Goal: Communication & Community: Answer question/provide support

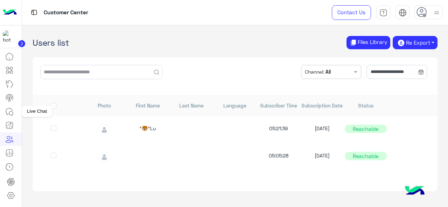
click at [10, 109] on icon at bounding box center [9, 111] width 6 height 6
click at [8, 111] on icon at bounding box center [9, 112] width 8 height 8
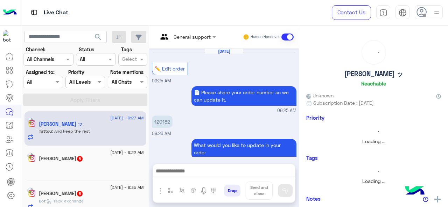
scroll to position [197, 0]
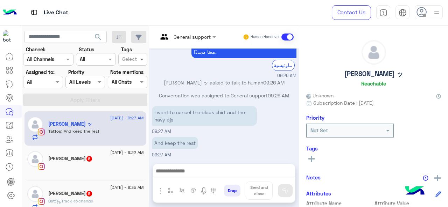
click at [145, 63] on span at bounding box center [142, 59] width 9 height 7
click at [360, 58] on div "Tattou Fayez ッ Reachable" at bounding box center [373, 64] width 135 height 49
click at [438, 178] on button at bounding box center [437, 177] width 7 height 9
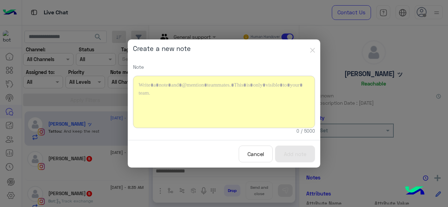
click at [181, 97] on div at bounding box center [224, 102] width 182 height 52
click at [311, 50] on img "button" at bounding box center [312, 50] width 5 height 5
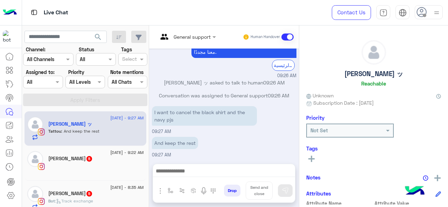
click at [313, 161] on icon at bounding box center [311, 159] width 6 height 6
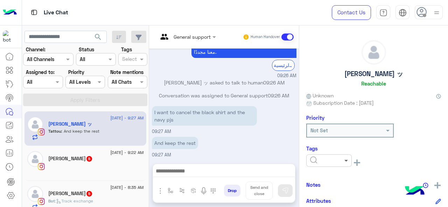
click at [349, 162] on span at bounding box center [346, 160] width 9 height 7
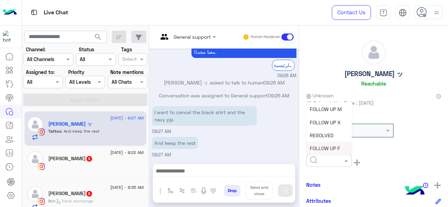
click at [381, 150] on h6 "Tags" at bounding box center [373, 149] width 135 height 6
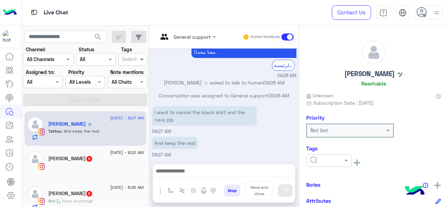
click at [142, 61] on span at bounding box center [142, 59] width 9 height 7
click at [137, 110] on div "FOLLOW UP F" at bounding box center [133, 112] width 22 height 7
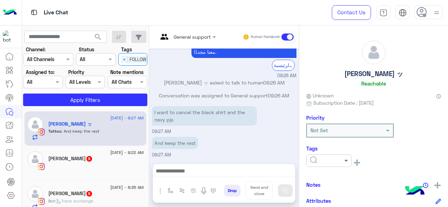
click at [343, 162] on span at bounding box center [346, 160] width 9 height 7
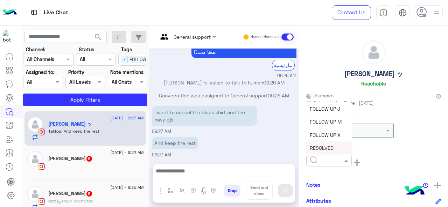
click at [416, 61] on div "Tattou Fayez ッ Reachable" at bounding box center [373, 64] width 135 height 49
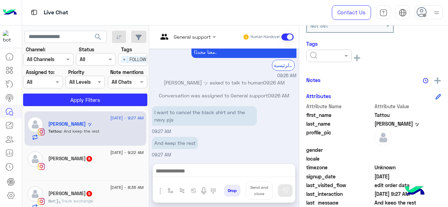
scroll to position [140, 0]
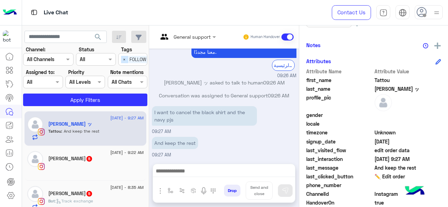
click at [125, 63] on span "×" at bounding box center [124, 59] width 7 height 7
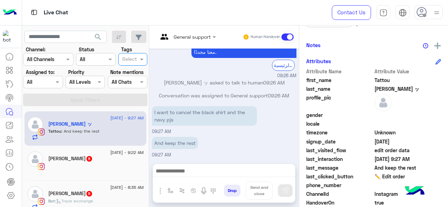
scroll to position [0, 0]
click at [194, 8] on div "Live Chat" at bounding box center [164, 12] width 284 height 25
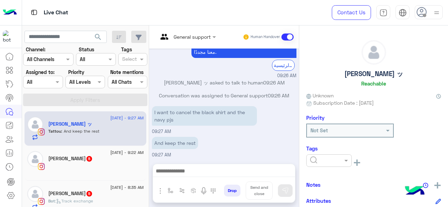
click at [437, 14] on img at bounding box center [436, 12] width 9 height 9
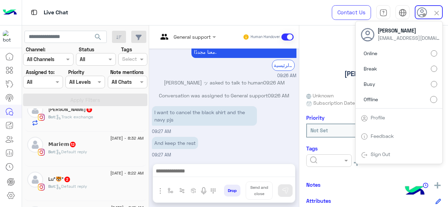
scroll to position [70, 0]
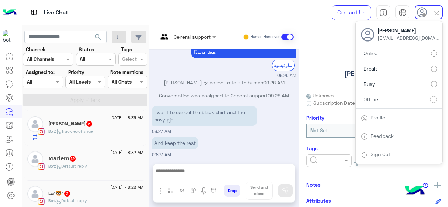
click at [316, 54] on div "Tattou Fayez ッ Reachable" at bounding box center [373, 64] width 135 height 49
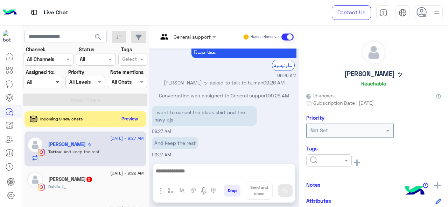
click at [62, 85] on span at bounding box center [58, 81] width 9 height 7
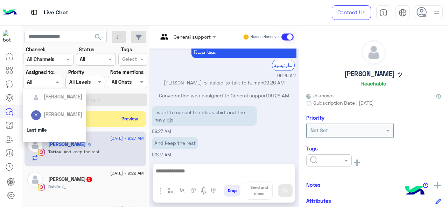
scroll to position [15, 0]
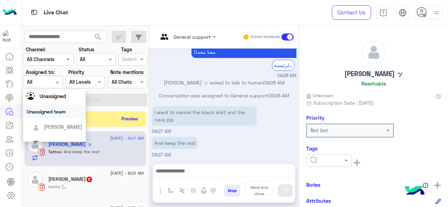
click at [205, 77] on small "09:26 AM" at bounding box center [224, 76] width 144 height 7
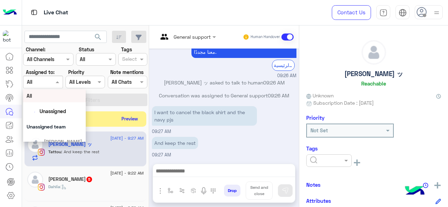
click at [48, 79] on div at bounding box center [42, 82] width 39 height 8
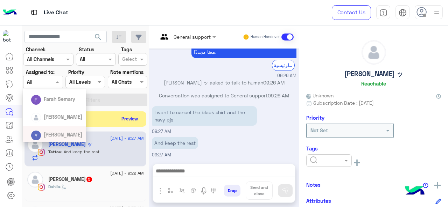
scroll to position [50, 0]
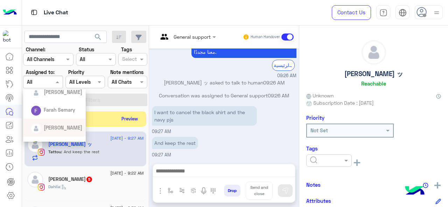
click at [59, 131] on div "[PERSON_NAME]" at bounding box center [63, 127] width 38 height 7
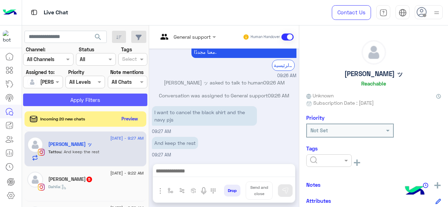
click at [78, 105] on button "Apply Filters" at bounding box center [85, 100] width 124 height 13
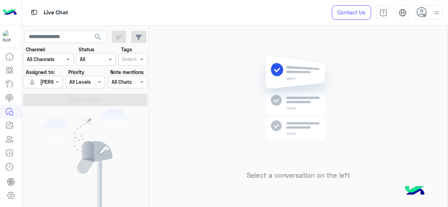
click at [44, 82] on div at bounding box center [42, 82] width 39 height 8
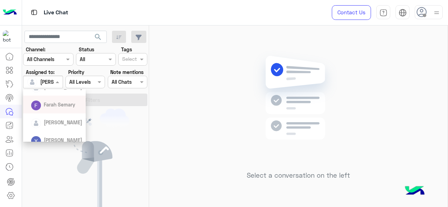
scroll to position [85, 0]
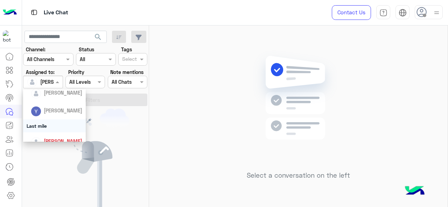
click at [56, 129] on div "Last mile" at bounding box center [54, 126] width 63 height 13
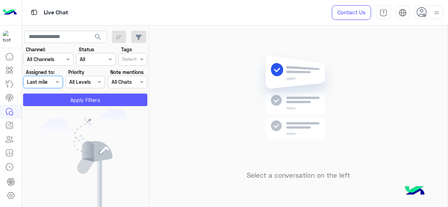
click at [84, 105] on button "Apply Filters" at bounding box center [85, 100] width 124 height 13
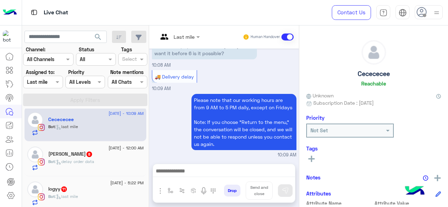
scroll to position [8, 0]
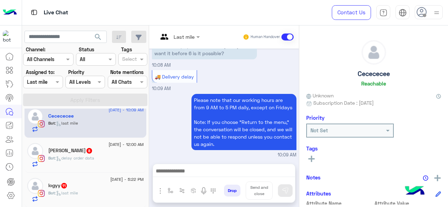
click at [101, 195] on div "Bot : last mile" at bounding box center [95, 196] width 95 height 12
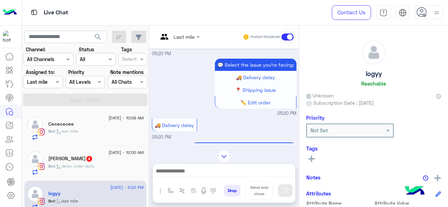
click at [43, 81] on input "text" at bounding box center [35, 82] width 16 height 7
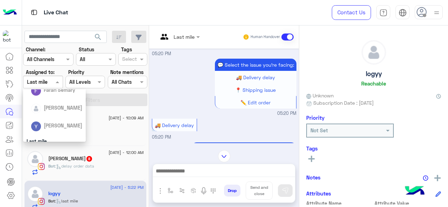
scroll to position [105, 0]
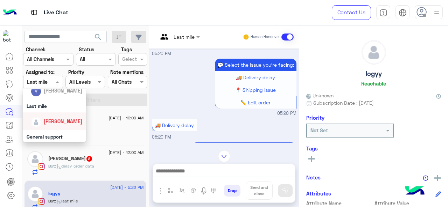
click at [51, 124] on span "Jana Aboelseoud" at bounding box center [63, 122] width 38 height 6
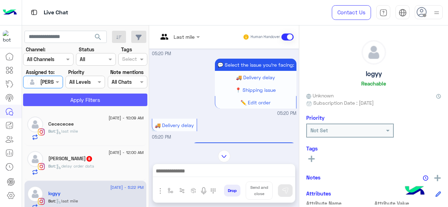
click at [76, 101] on button "Apply Filters" at bounding box center [85, 100] width 124 height 13
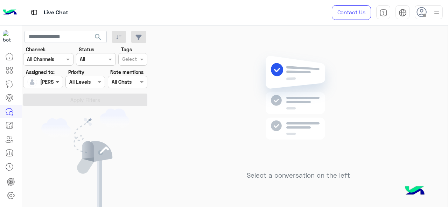
click at [59, 85] on span at bounding box center [58, 81] width 9 height 7
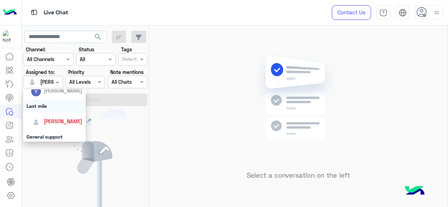
click at [54, 112] on div "Last mile" at bounding box center [54, 106] width 63 height 13
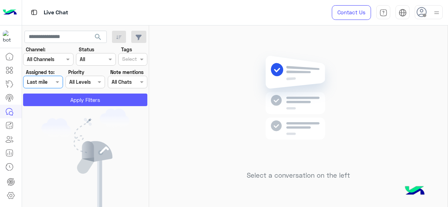
click at [79, 98] on button "Apply Filters" at bounding box center [85, 100] width 124 height 13
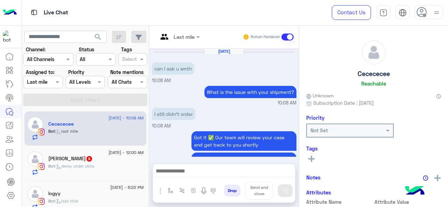
scroll to position [241, 0]
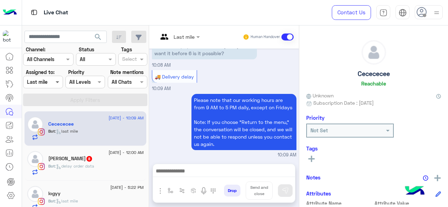
click at [59, 84] on span at bounding box center [58, 81] width 9 height 7
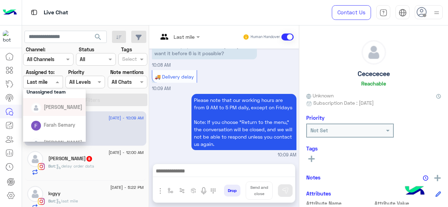
scroll to position [70, 0]
click at [71, 112] on div "[PERSON_NAME]" at bounding box center [57, 108] width 52 height 12
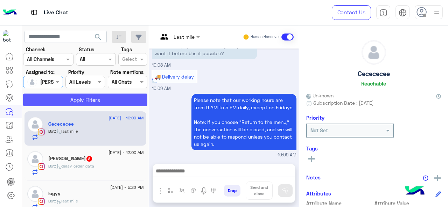
click at [103, 102] on button "Apply Filters" at bounding box center [85, 100] width 124 height 13
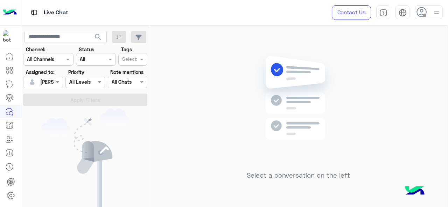
click at [34, 81] on input "text" at bounding box center [35, 82] width 16 height 7
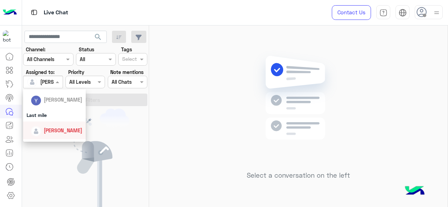
scroll to position [85, 0]
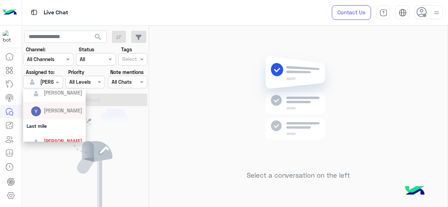
click at [262, 96] on img at bounding box center [298, 108] width 101 height 116
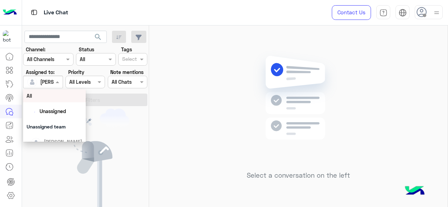
click at [49, 85] on div at bounding box center [42, 82] width 39 height 8
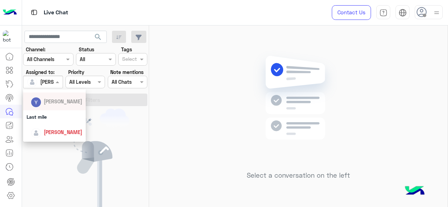
scroll to position [105, 0]
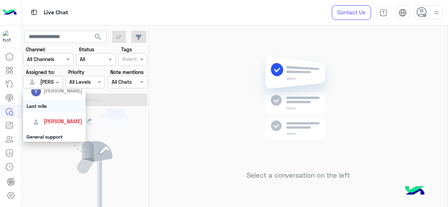
click at [49, 108] on div "Last mile" at bounding box center [54, 106] width 63 height 13
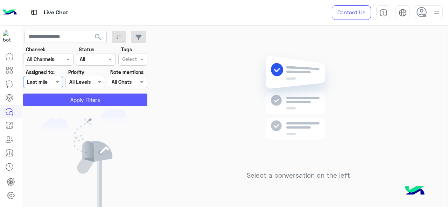
click at [57, 100] on button "Apply Filters" at bounding box center [85, 100] width 124 height 13
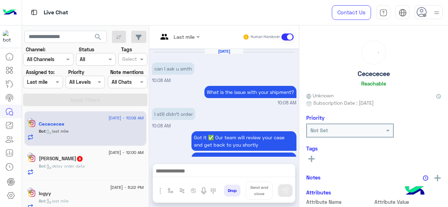
scroll to position [241, 0]
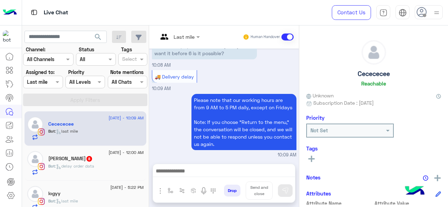
click at [64, 85] on div "Priority All Levels All Levels" at bounding box center [85, 79] width 42 height 20
click at [58, 85] on span at bounding box center [58, 81] width 9 height 7
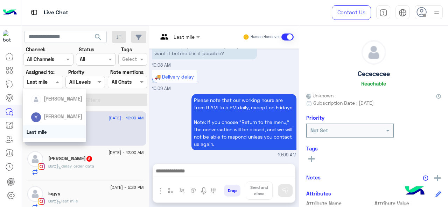
scroll to position [70, 0]
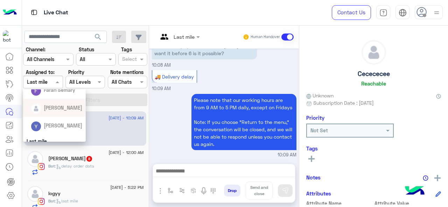
click at [63, 110] on span "[PERSON_NAME]" at bounding box center [63, 108] width 38 height 6
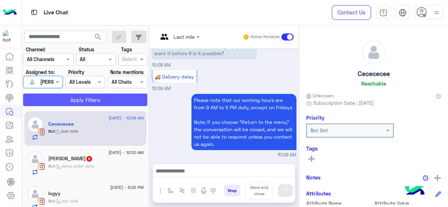
click at [76, 104] on button "Apply Filters" at bounding box center [85, 100] width 124 height 13
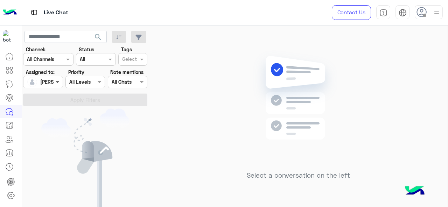
click at [55, 85] on span at bounding box center [58, 81] width 9 height 7
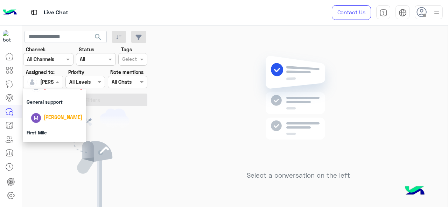
scroll to position [155, 0]
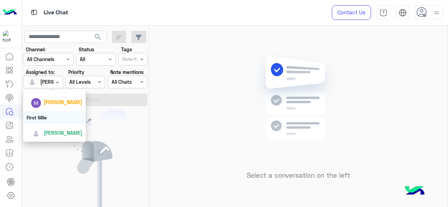
click at [122, 118] on img at bounding box center [85, 160] width 88 height 102
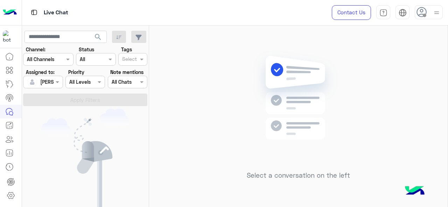
click at [437, 12] on img at bounding box center [436, 12] width 9 height 9
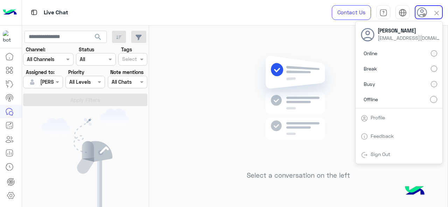
click at [395, 55] on label "Online" at bounding box center [399, 53] width 76 height 13
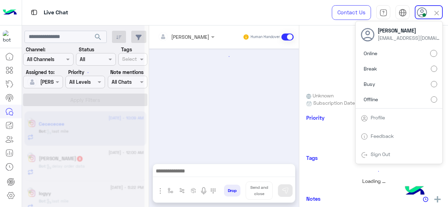
click at [191, 95] on div at bounding box center [224, 103] width 150 height 108
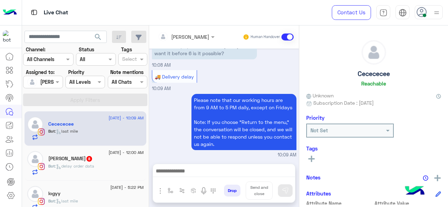
scroll to position [8, 0]
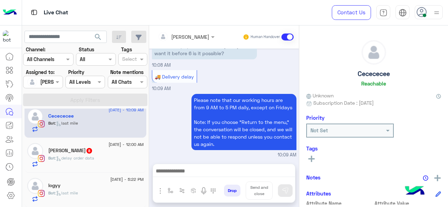
click at [100, 195] on div "Bot : last mile" at bounding box center [95, 196] width 95 height 12
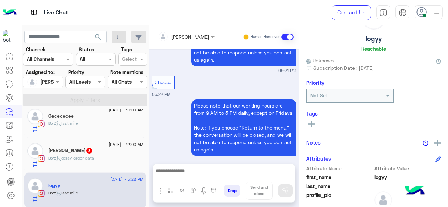
scroll to position [1257, 0]
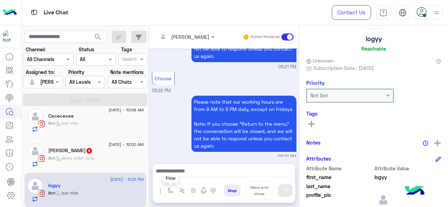
click at [172, 194] on button "button" at bounding box center [171, 191] width 12 height 12
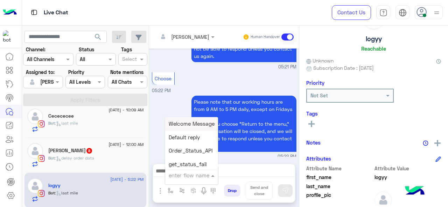
click at [198, 170] on div "enter flow name" at bounding box center [191, 175] width 53 height 13
type input "*"
click at [186, 124] on span "M Greeting" at bounding box center [182, 124] width 27 height 6
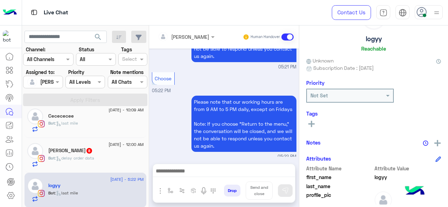
type textarea "**********"
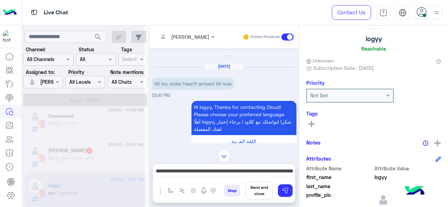
scroll to position [0, 0]
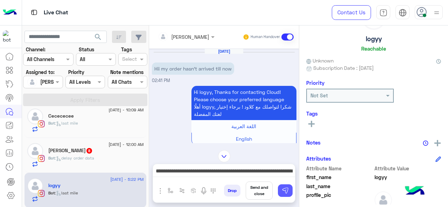
click at [284, 189] on img at bounding box center [285, 190] width 7 height 7
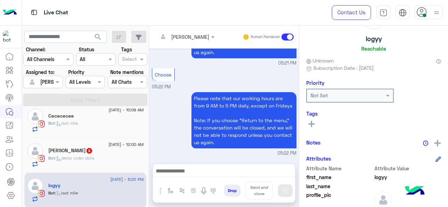
scroll to position [2759, 0]
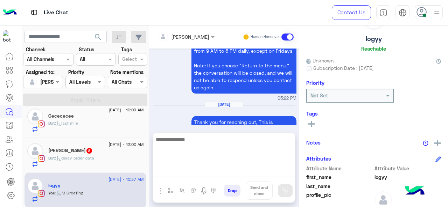
click at [203, 176] on textarea at bounding box center [224, 156] width 142 height 42
paste textarea "**********"
type textarea "**********"
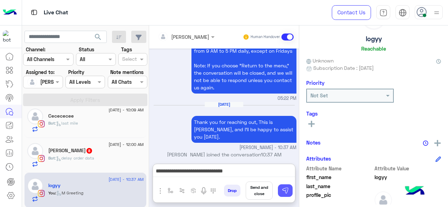
click at [282, 194] on img at bounding box center [285, 190] width 7 height 7
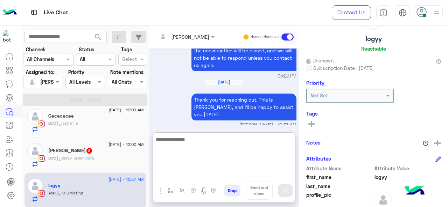
click at [213, 172] on textarea at bounding box center [224, 156] width 142 height 42
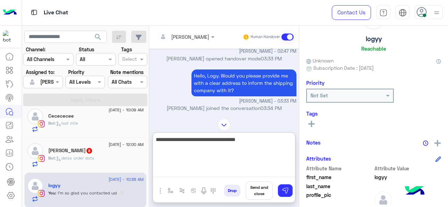
scroll to position [1449, 0]
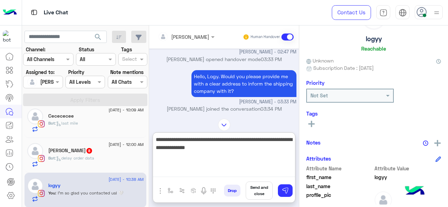
type textarea "**********"
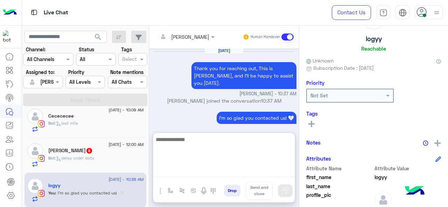
scroll to position [2843, 0]
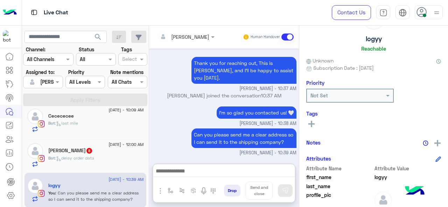
click at [87, 160] on span ": delay order data" at bounding box center [74, 158] width 39 height 5
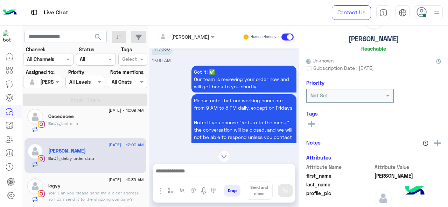
scroll to position [211, 0]
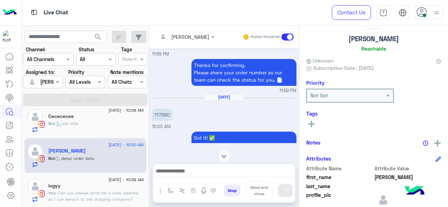
click at [162, 114] on p "117580" at bounding box center [162, 115] width 21 height 12
copy p "117580"
click at [168, 192] on img "button" at bounding box center [171, 191] width 6 height 6
click at [187, 172] on input "text" at bounding box center [183, 176] width 29 height 8
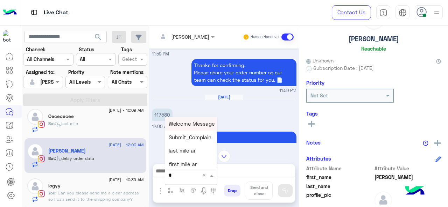
type input "*"
click at [189, 126] on span "M Greeting" at bounding box center [182, 124] width 27 height 6
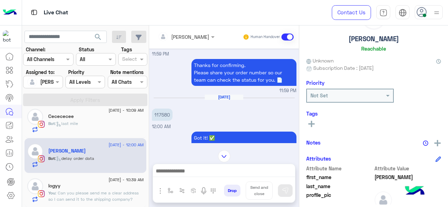
type textarea "**********"
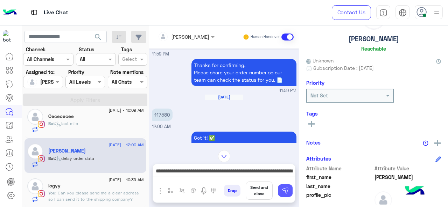
click at [285, 193] on img at bounding box center [285, 190] width 7 height 7
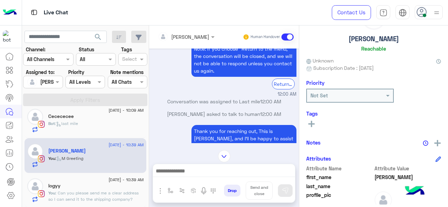
scroll to position [1225, 0]
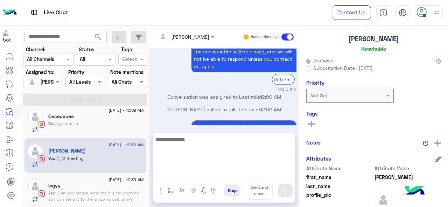
click at [201, 170] on textarea at bounding box center [224, 156] width 142 height 42
paste textarea "**********"
type textarea "**********"
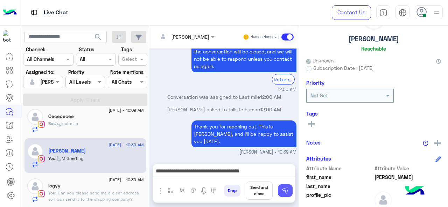
click at [285, 196] on button at bounding box center [285, 191] width 15 height 13
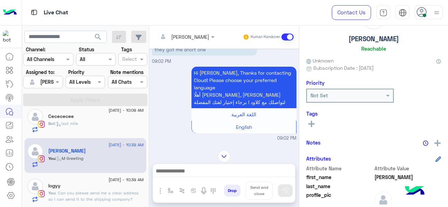
scroll to position [1289, 0]
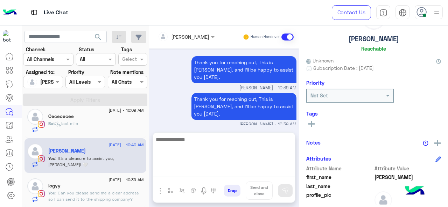
click at [174, 172] on textarea at bounding box center [224, 156] width 142 height 42
type textarea "**********"
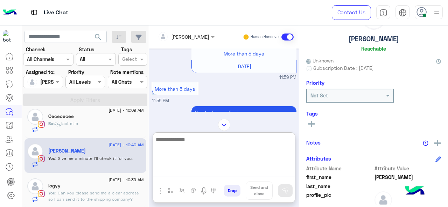
scroll to position [1103, 0]
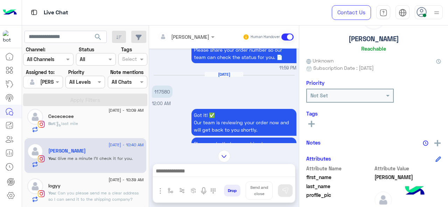
click at [165, 86] on p "117580" at bounding box center [162, 92] width 21 height 12
click at [164, 88] on p "117580" at bounding box center [162, 92] width 21 height 12
copy p "117580"
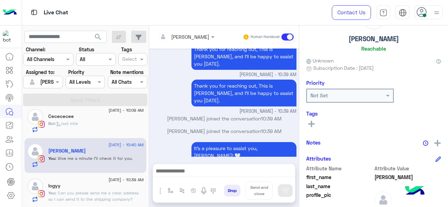
scroll to position [1312, 0]
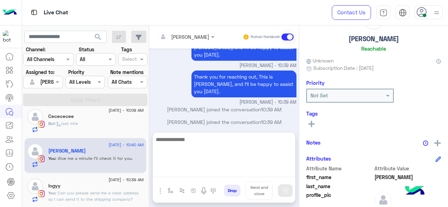
click at [186, 174] on textarea at bounding box center [224, 156] width 142 height 42
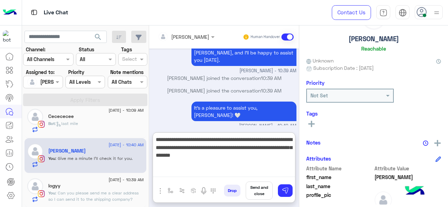
paste textarea "**********"
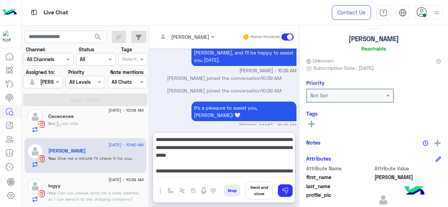
scroll to position [5, 0]
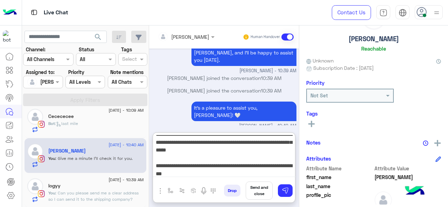
type textarea "**********"
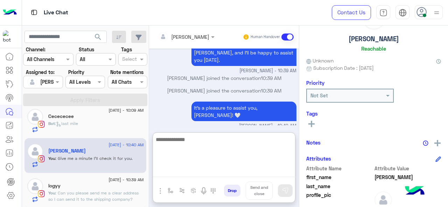
scroll to position [1388, 0]
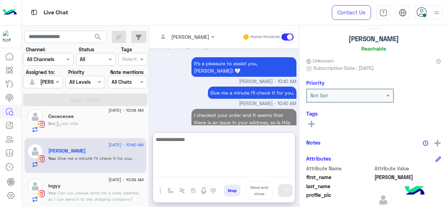
paste textarea "**********"
type textarea "**********"
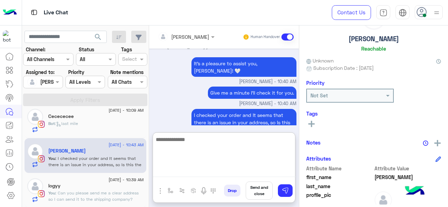
scroll to position [1417, 0]
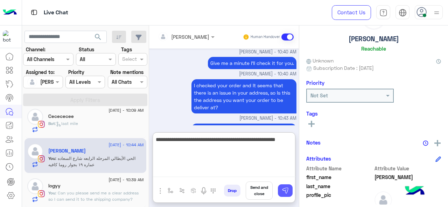
type textarea "**********"
click at [286, 191] on img at bounding box center [285, 190] width 7 height 7
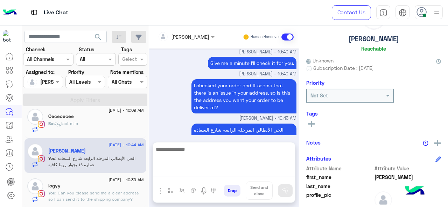
scroll to position [1415, 0]
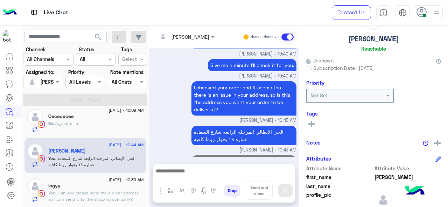
click at [87, 191] on span ": Can you please send me a clear address so I can send it to the shipping compa…" at bounding box center [93, 197] width 90 height 12
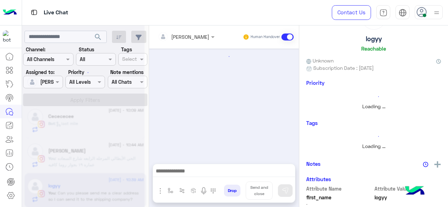
scroll to position [215, 0]
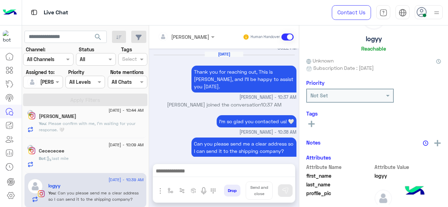
click at [264, 168] on textarea at bounding box center [224, 172] width 142 height 10
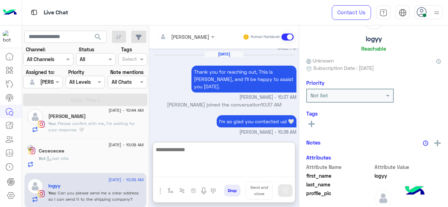
scroll to position [0, 0]
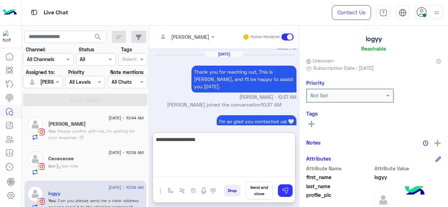
type textarea "**********"
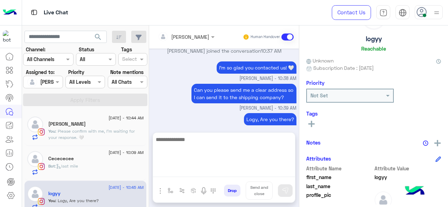
click at [90, 136] on p "You : Please confirm with me, I'm waiting for your response. 🤍" at bounding box center [95, 134] width 95 height 13
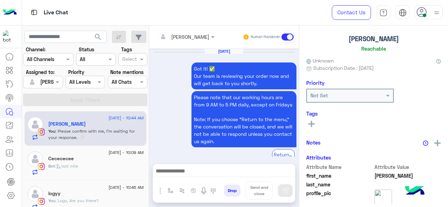
scroll to position [227, 0]
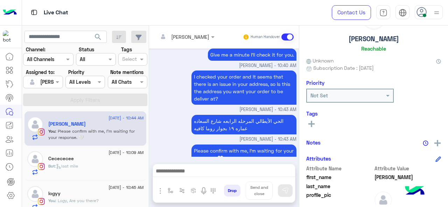
click at [87, 164] on div "Bot : last mile" at bounding box center [95, 169] width 95 height 12
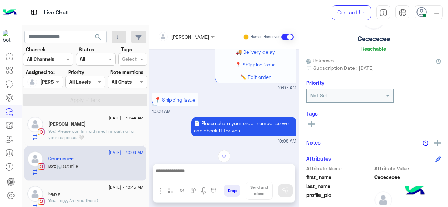
scroll to position [366, 0]
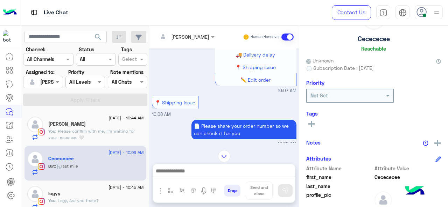
click at [188, 36] on input "text" at bounding box center [177, 36] width 38 height 7
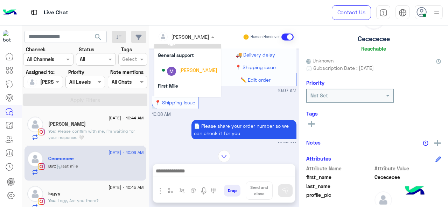
scroll to position [140, 0]
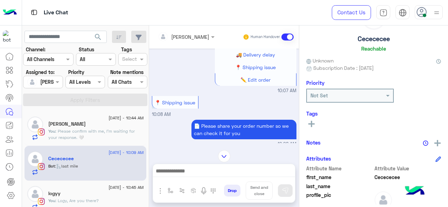
click at [250, 102] on div "📍 Shipping issue 10:08 AM" at bounding box center [224, 106] width 144 height 24
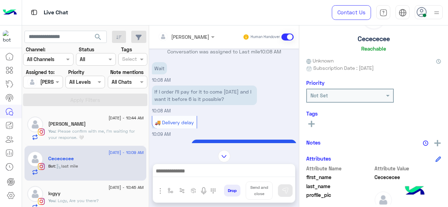
scroll to position [1259, 0]
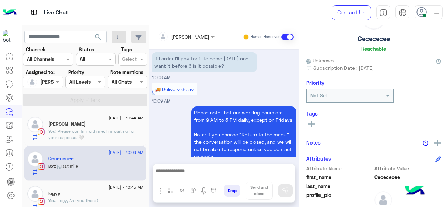
click at [200, 38] on div at bounding box center [186, 37] width 64 height 8
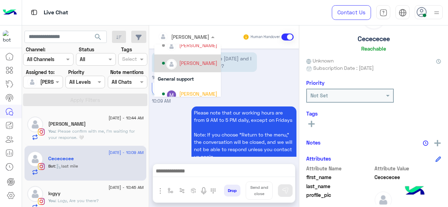
scroll to position [140, 0]
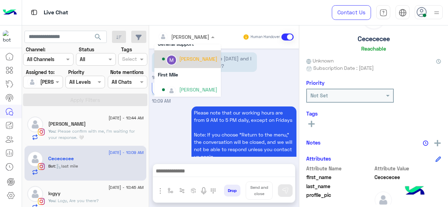
click at [187, 60] on div "Marex George" at bounding box center [198, 58] width 38 height 7
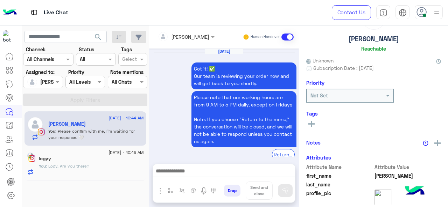
scroll to position [227, 0]
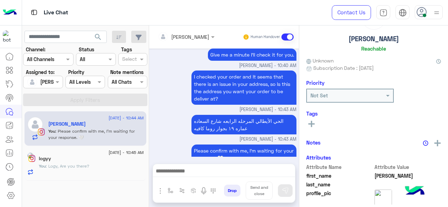
click at [115, 168] on div "You : Logy, Are you there?" at bounding box center [91, 169] width 105 height 12
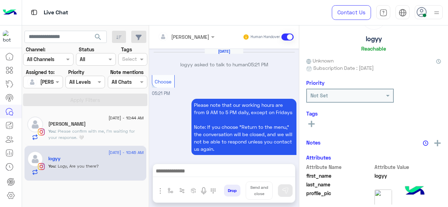
scroll to position [225, 0]
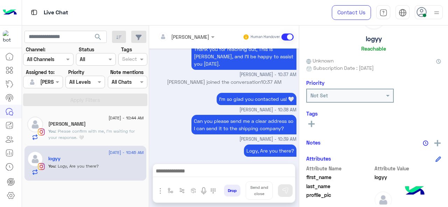
click at [80, 129] on span ": Please confirm with me, I'm waiting for your response. 🤍" at bounding box center [91, 135] width 86 height 12
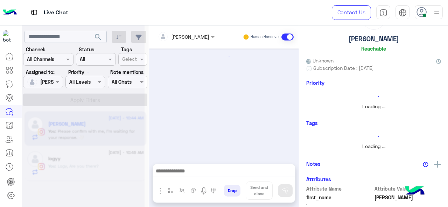
scroll to position [227, 0]
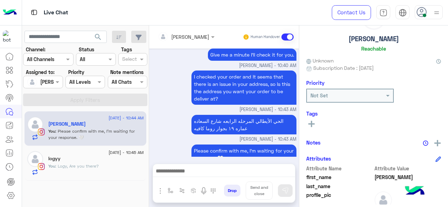
click at [312, 125] on icon at bounding box center [311, 124] width 6 height 6
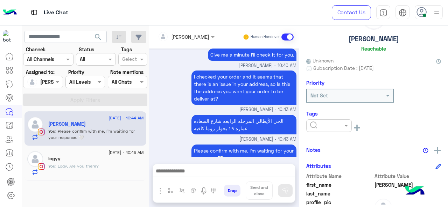
click at [356, 128] on rect at bounding box center [356, 128] width 1 height 6
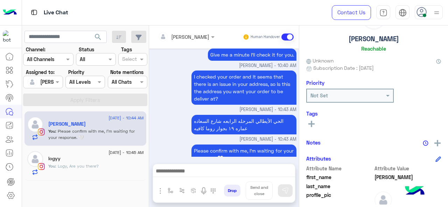
click at [314, 126] on button at bounding box center [311, 124] width 10 height 8
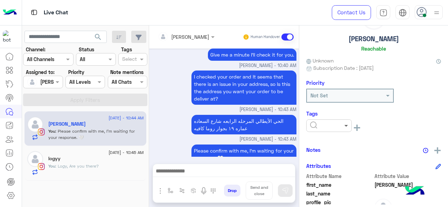
click at [345, 127] on span at bounding box center [346, 125] width 9 height 7
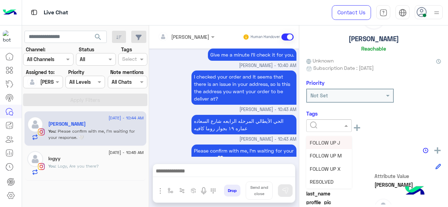
click at [332, 143] on span "FOLLOW UP J" at bounding box center [325, 143] width 30 height 6
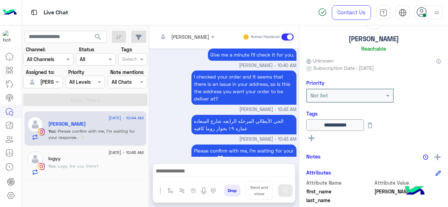
click at [229, 172] on textarea at bounding box center [224, 172] width 142 height 10
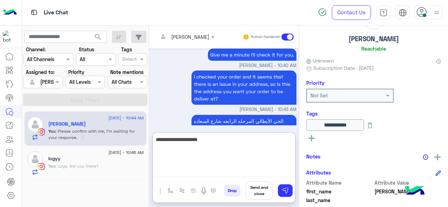
type textarea "**********"
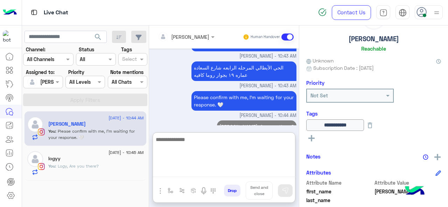
click at [99, 158] on div "logyy" at bounding box center [95, 159] width 95 height 7
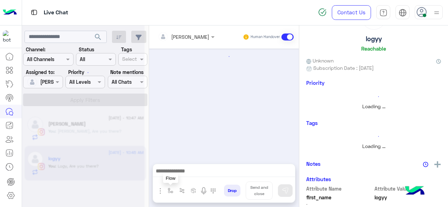
click at [172, 192] on img "button" at bounding box center [171, 191] width 6 height 6
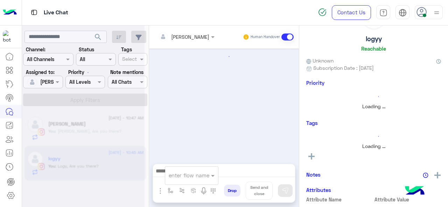
scroll to position [225, 0]
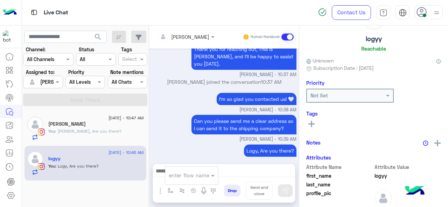
click at [207, 177] on div at bounding box center [191, 175] width 53 height 8
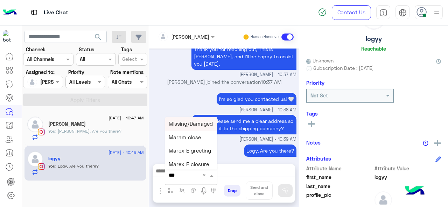
type input "****"
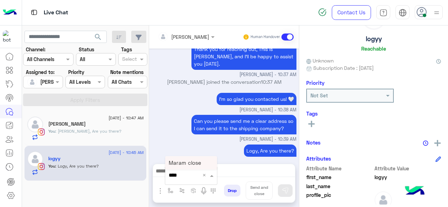
click at [187, 166] on span "Maram close" at bounding box center [185, 163] width 32 height 6
type textarea "**********"
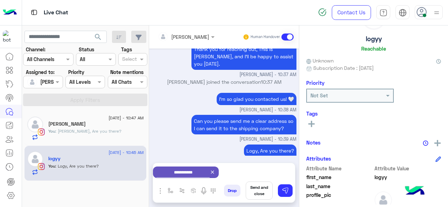
click at [256, 194] on button "Send and close" at bounding box center [259, 191] width 27 height 18
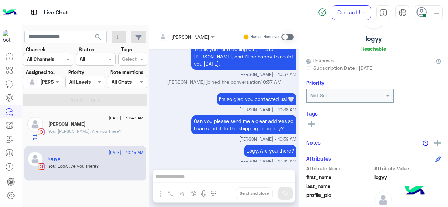
scroll to position [232, 0]
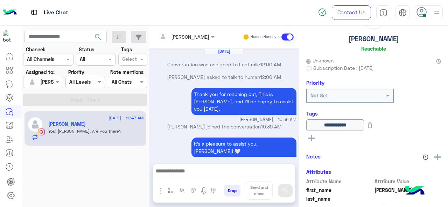
scroll to position [141, 0]
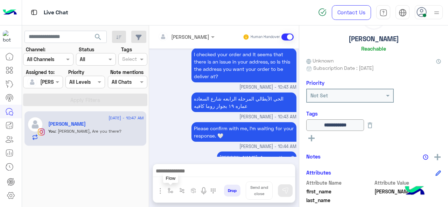
click at [168, 192] on img "button" at bounding box center [171, 191] width 6 height 6
click at [182, 176] on input "text" at bounding box center [183, 176] width 29 height 8
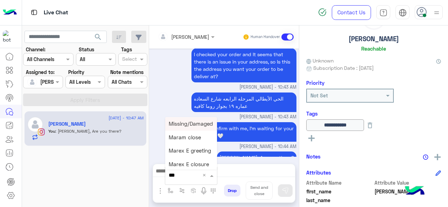
type input "****"
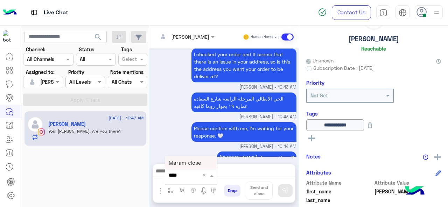
click at [191, 165] on span "Maram close" at bounding box center [185, 163] width 32 height 6
type textarea "**********"
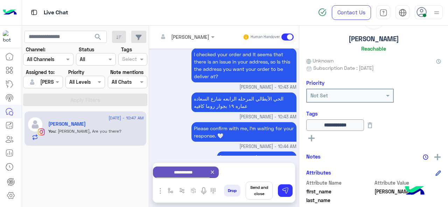
click at [262, 192] on button "Send and close" at bounding box center [259, 191] width 27 height 18
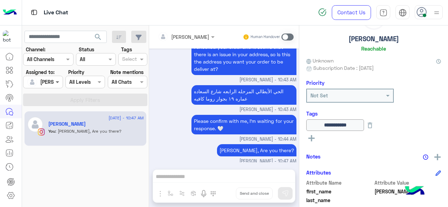
scroll to position [235, 0]
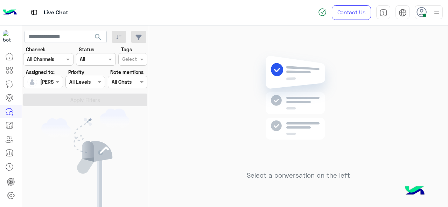
click at [208, 72] on div "Select a conversation on the left" at bounding box center [298, 118] width 298 height 185
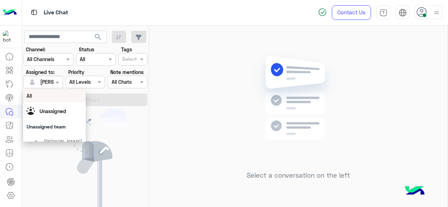
click at [51, 84] on div at bounding box center [42, 82] width 39 height 8
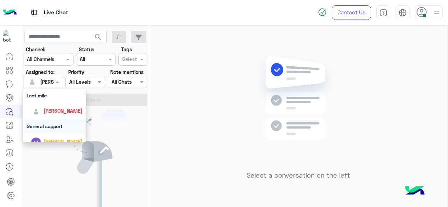
scroll to position [105, 0]
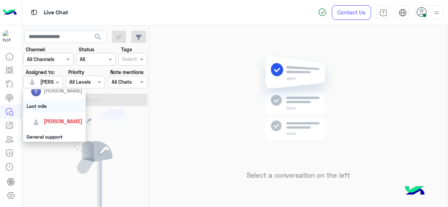
click at [43, 105] on div "Last mile" at bounding box center [54, 106] width 63 height 13
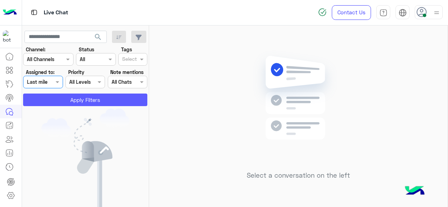
click at [57, 100] on button "Apply Filters" at bounding box center [85, 100] width 124 height 13
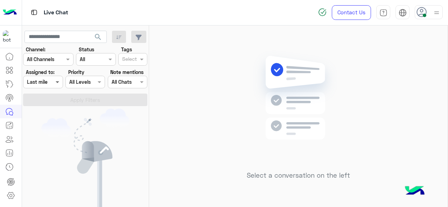
click at [56, 83] on span at bounding box center [58, 81] width 9 height 7
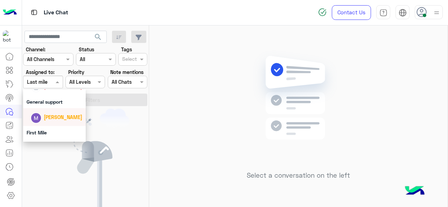
scroll to position [70, 0]
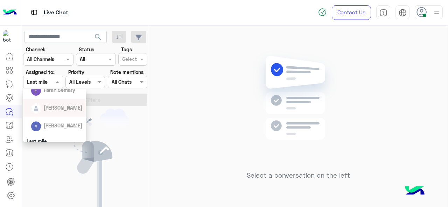
click at [67, 109] on span "[PERSON_NAME]" at bounding box center [63, 108] width 38 height 6
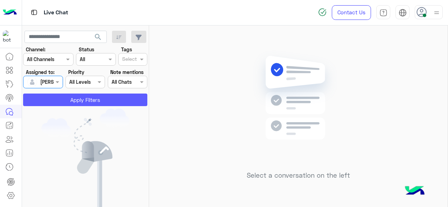
click at [78, 99] on button "Apply Filters" at bounding box center [85, 100] width 124 height 13
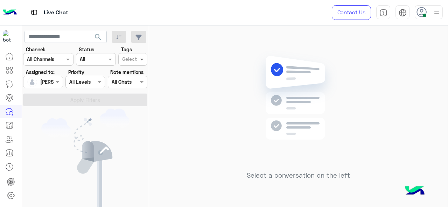
click at [139, 62] on span at bounding box center [142, 59] width 9 height 7
click at [135, 78] on div "FOLLOW UP J" at bounding box center [132, 73] width 29 height 13
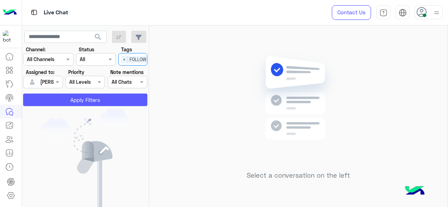
click at [122, 98] on button "Apply Filters" at bounding box center [85, 100] width 124 height 13
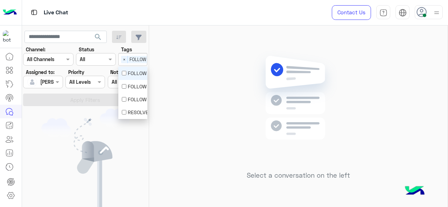
click at [141, 61] on div "Select × FOLLOW UP J" at bounding box center [140, 59] width 43 height 11
click at [135, 88] on div "FOLLOW UP M" at bounding box center [133, 86] width 22 height 7
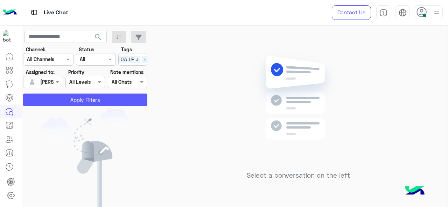
click at [62, 98] on button "Apply Filters" at bounding box center [85, 100] width 124 height 13
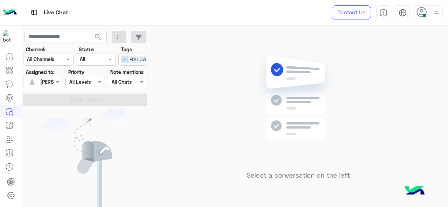
click at [127, 59] on span "×" at bounding box center [124, 59] width 7 height 7
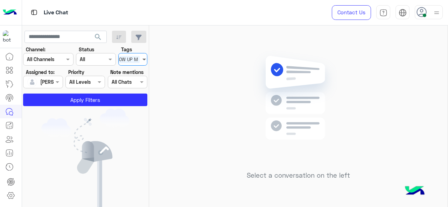
click at [145, 58] on span at bounding box center [144, 59] width 5 height 7
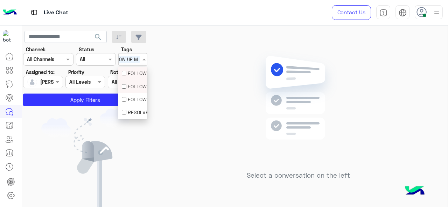
click at [133, 73] on div "FOLLOW UP J" at bounding box center [133, 73] width 22 height 7
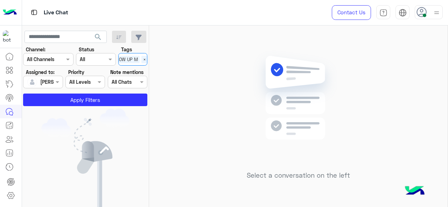
click at [136, 61] on span "FOLLOW UP M" at bounding box center [123, 59] width 33 height 7
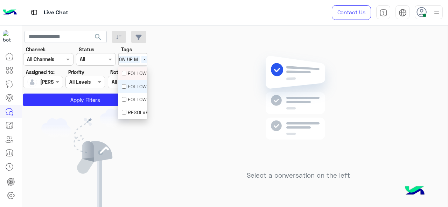
click at [131, 87] on div "FOLLOW UP M" at bounding box center [133, 86] width 22 height 7
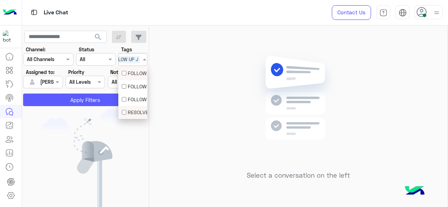
click at [82, 101] on button "Apply Filters" at bounding box center [85, 100] width 124 height 13
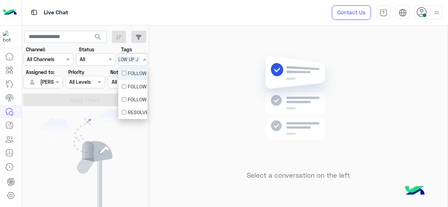
click at [146, 60] on span at bounding box center [145, 59] width 5 height 7
click at [139, 75] on div "FOLLOW UP J" at bounding box center [133, 73] width 22 height 7
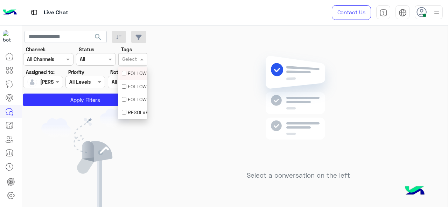
click at [139, 75] on div "FOLLOW UP J" at bounding box center [133, 73] width 22 height 7
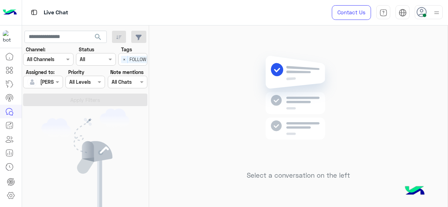
click at [49, 84] on div at bounding box center [42, 82] width 39 height 8
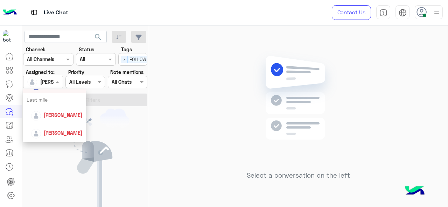
scroll to position [105, 0]
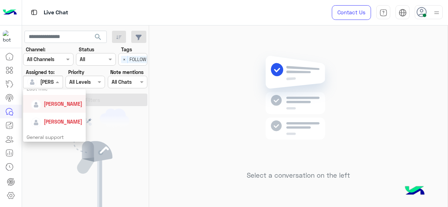
click at [59, 108] on div "[PERSON_NAME]" at bounding box center [57, 104] width 52 height 12
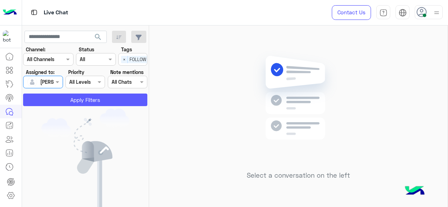
click at [63, 106] on button "Apply Filters" at bounding box center [85, 100] width 124 height 13
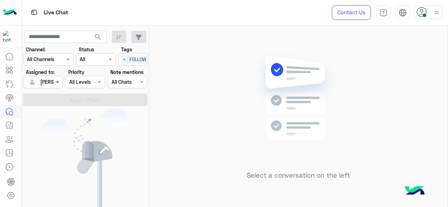
click at [61, 81] on span at bounding box center [58, 81] width 9 height 7
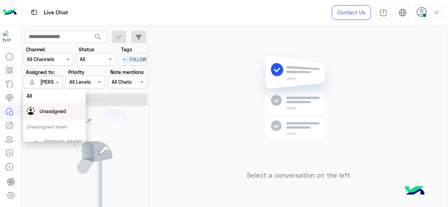
click at [63, 108] on div "Unassigned" at bounding box center [53, 111] width 27 height 7
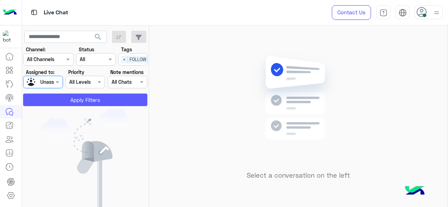
click at [69, 99] on button "Apply Filters" at bounding box center [85, 100] width 124 height 13
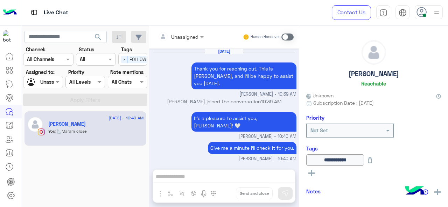
scroll to position [210, 0]
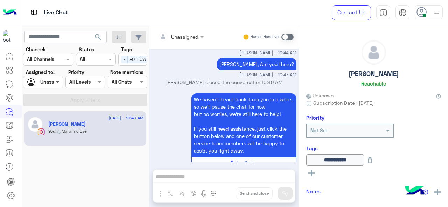
click at [57, 85] on span at bounding box center [58, 81] width 9 height 7
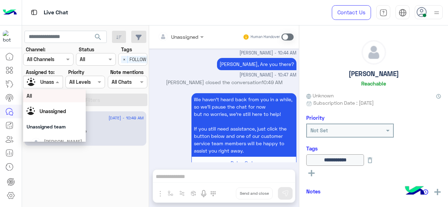
click at [57, 98] on div "All" at bounding box center [55, 95] width 56 height 7
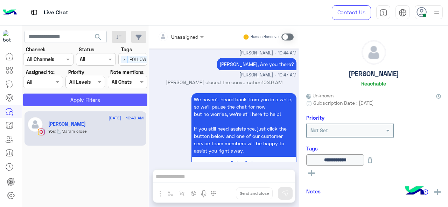
click at [66, 105] on button "Apply Filters" at bounding box center [85, 100] width 124 height 13
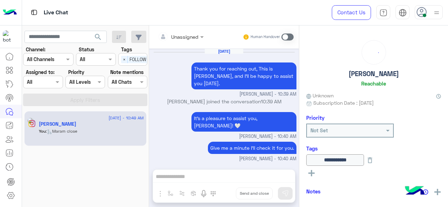
scroll to position [210, 0]
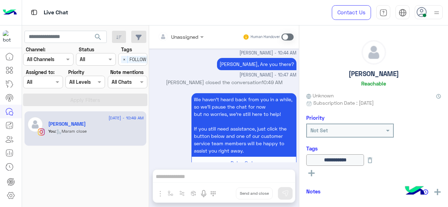
click at [44, 84] on div at bounding box center [42, 82] width 39 height 8
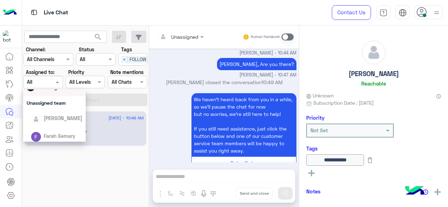
scroll to position [35, 0]
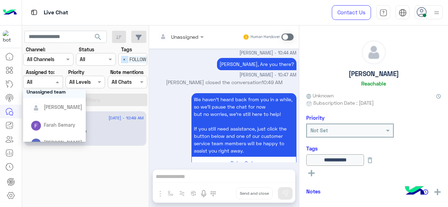
click at [124, 61] on span "×" at bounding box center [124, 59] width 7 height 7
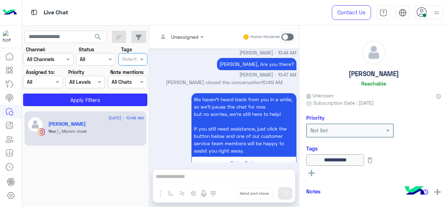
click at [58, 86] on div "Assigned on All" at bounding box center [43, 82] width 40 height 13
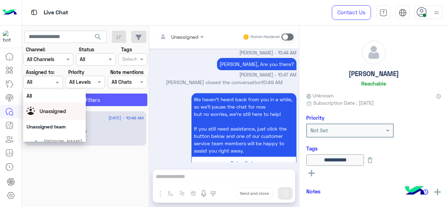
click at [105, 104] on button "Apply Filters" at bounding box center [85, 100] width 124 height 13
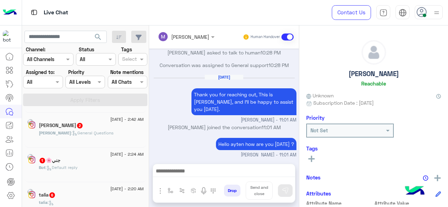
scroll to position [3, 0]
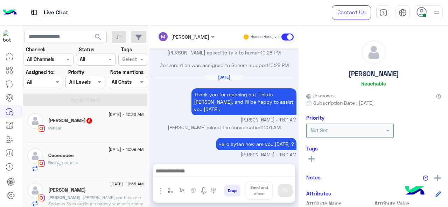
click at [80, 155] on div "Cecececee" at bounding box center [95, 156] width 95 height 7
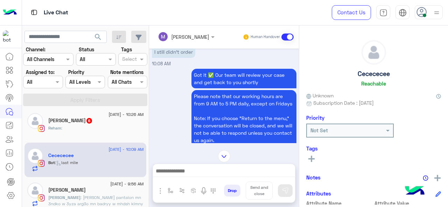
scroll to position [28, 0]
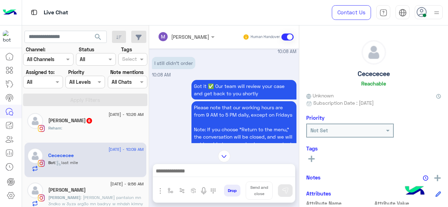
click at [314, 156] on button at bounding box center [311, 159] width 10 height 8
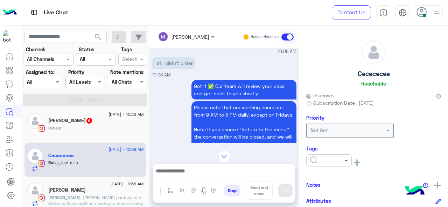
click at [345, 160] on span at bounding box center [346, 160] width 9 height 7
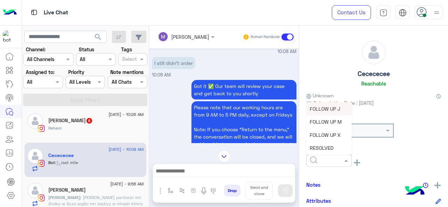
click at [329, 111] on span "FOLLOW UP J" at bounding box center [325, 109] width 30 height 6
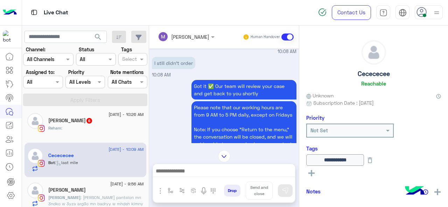
click at [385, 167] on div "**********" at bounding box center [373, 167] width 135 height 25
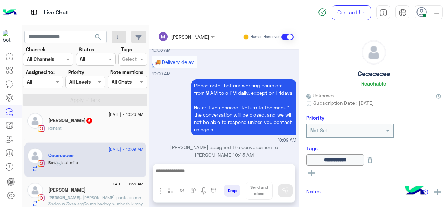
scroll to position [689, 0]
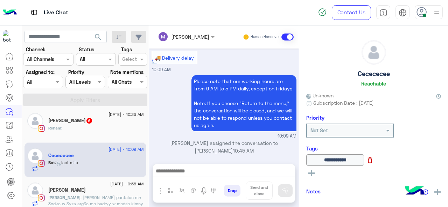
click at [374, 160] on icon at bounding box center [370, 161] width 8 height 8
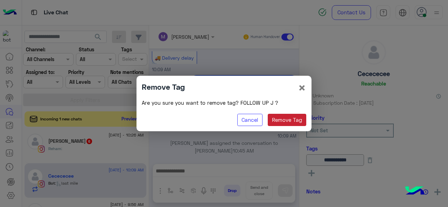
click at [274, 118] on button "Remove Tag" at bounding box center [287, 120] width 39 height 13
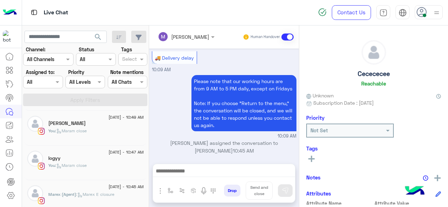
scroll to position [458, 0]
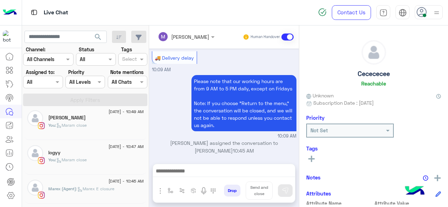
click at [94, 160] on div "You : Maram close" at bounding box center [95, 163] width 95 height 12
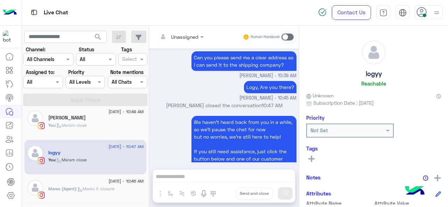
scroll to position [212, 0]
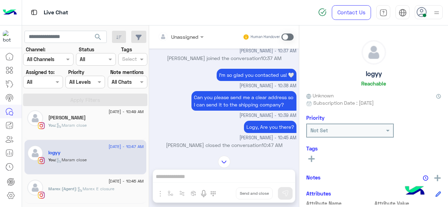
click at [310, 159] on rect at bounding box center [311, 158] width 6 height 1
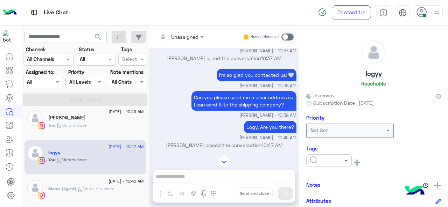
click at [347, 160] on span at bounding box center [346, 160] width 9 height 7
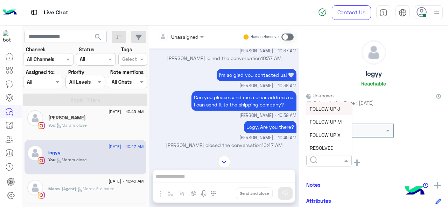
click at [329, 114] on div "FOLLOW UP J" at bounding box center [328, 108] width 45 height 13
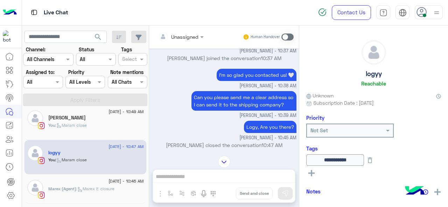
click at [142, 64] on div "Select" at bounding box center [132, 59] width 29 height 13
click at [132, 78] on div "FOLLOW UP J" at bounding box center [132, 73] width 29 height 13
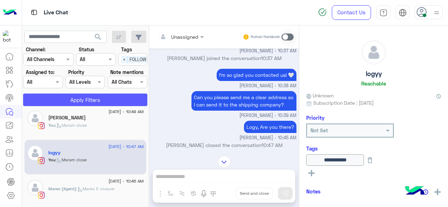
click at [108, 100] on button "Apply Filters" at bounding box center [85, 100] width 124 height 13
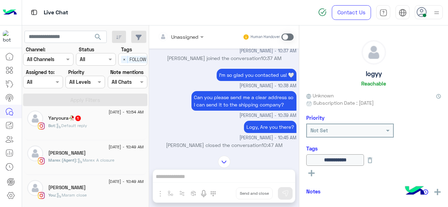
scroll to position [423, 0]
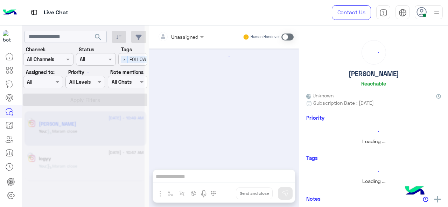
scroll to position [210, 0]
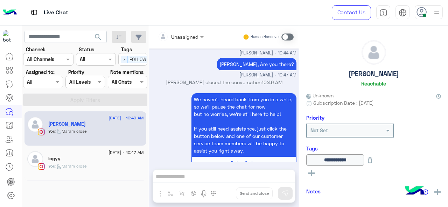
click at [68, 158] on div "logyy" at bounding box center [95, 159] width 95 height 7
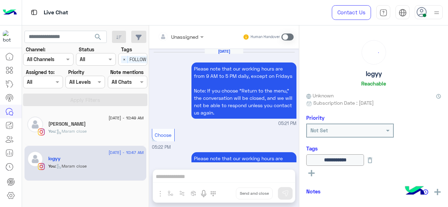
scroll to position [282, 0]
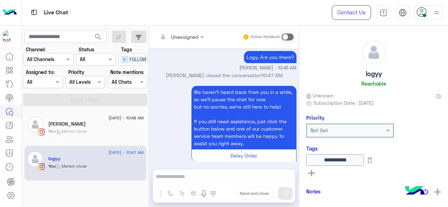
click at [122, 59] on span "×" at bounding box center [124, 59] width 7 height 7
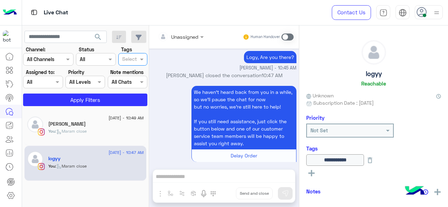
scroll to position [0, 0]
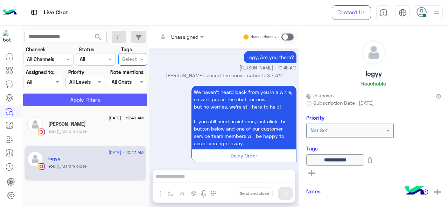
click at [111, 100] on button "Apply Filters" at bounding box center [85, 100] width 124 height 13
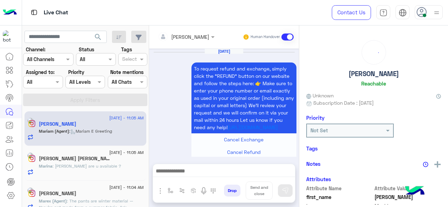
scroll to position [319, 0]
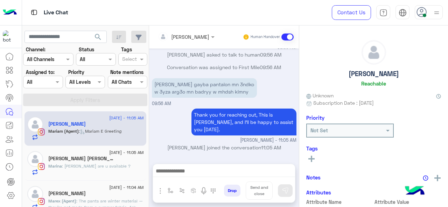
click at [59, 87] on div "Assigned on All" at bounding box center [43, 82] width 40 height 13
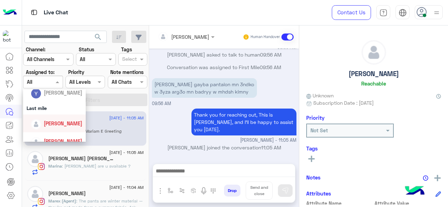
scroll to position [120, 0]
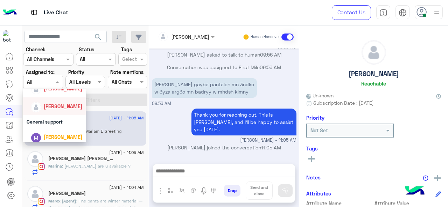
click at [56, 112] on div "[PERSON_NAME]" at bounding box center [57, 106] width 52 height 12
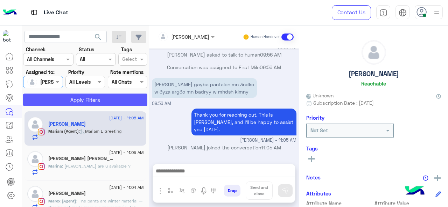
click at [65, 103] on button "Apply Filters" at bounding box center [85, 100] width 124 height 13
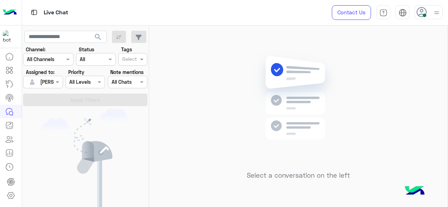
click at [234, 89] on div "Select a conversation on the left" at bounding box center [298, 118] width 298 height 185
click at [219, 149] on div "Select a conversation on the left" at bounding box center [298, 118] width 298 height 185
drag, startPoint x: 43, startPoint y: 12, endPoint x: 68, endPoint y: 14, distance: 25.2
click at [68, 14] on div "Live Chat" at bounding box center [164, 12] width 284 height 25
click at [260, 55] on img at bounding box center [298, 108] width 101 height 116
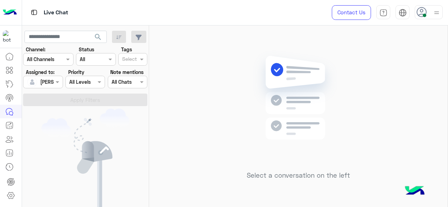
click at [260, 55] on img at bounding box center [298, 108] width 101 height 116
click at [249, 8] on div "Live Chat" at bounding box center [164, 12] width 284 height 25
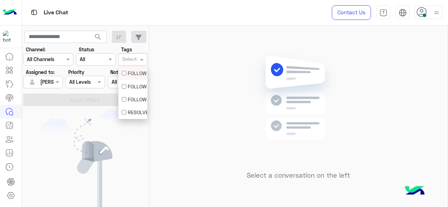
click at [141, 59] on span at bounding box center [142, 59] width 9 height 7
drag, startPoint x: 144, startPoint y: 100, endPoint x: 144, endPoint y: 122, distance: 22.7
click at [144, 122] on body "Live Chat Contact Us Help Center عربي English search Channel: Channel All Chann…" at bounding box center [224, 103] width 448 height 207
click at [140, 86] on div "FOLLOW UP M" at bounding box center [133, 86] width 22 height 7
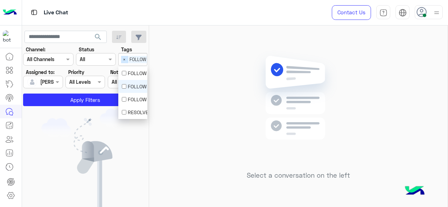
drag, startPoint x: 136, startPoint y: 55, endPoint x: 127, endPoint y: 57, distance: 9.2
click at [127, 57] on div "Select × FOLLOW UP M" at bounding box center [141, 59] width 44 height 11
click at [146, 58] on span "FOLLOW UP M" at bounding box center [144, 59] width 33 height 7
click at [145, 58] on span "FOLLOW UP M" at bounding box center [144, 59] width 33 height 7
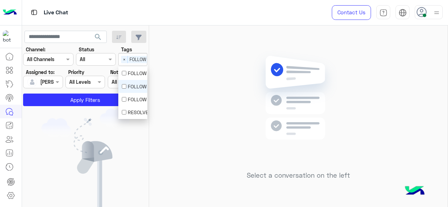
click at [140, 59] on span "FOLLOW UP M" at bounding box center [144, 59] width 33 height 7
drag, startPoint x: 140, startPoint y: 59, endPoint x: 132, endPoint y: 62, distance: 8.7
click at [132, 62] on span "FOLLOW UP M" at bounding box center [144, 59] width 33 height 7
click at [125, 61] on span "×" at bounding box center [124, 59] width 7 height 7
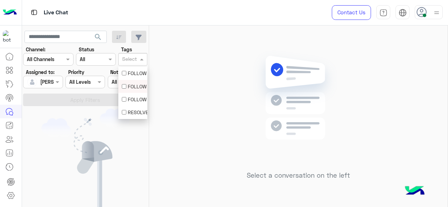
click at [121, 86] on div "FOLLOW UP M" at bounding box center [132, 86] width 29 height 13
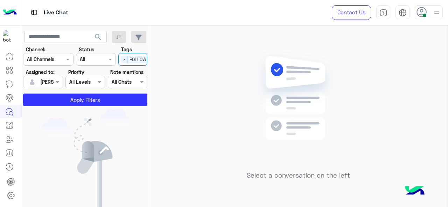
click at [133, 59] on span "FOLLOW UP M" at bounding box center [144, 59] width 33 height 7
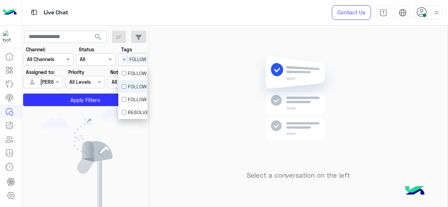
click at [139, 86] on div "FOLLOW UP M" at bounding box center [133, 86] width 22 height 7
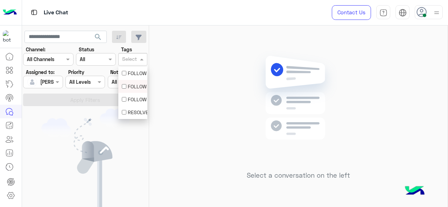
click at [136, 86] on div "FOLLOW UP M" at bounding box center [133, 86] width 22 height 7
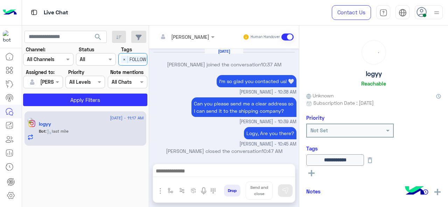
scroll to position [217, 0]
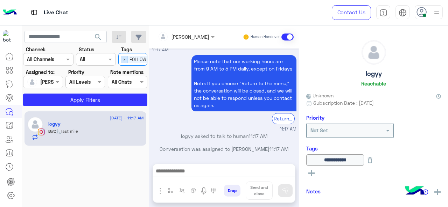
click at [122, 62] on span "×" at bounding box center [124, 59] width 7 height 7
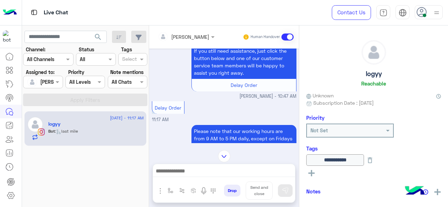
scroll to position [217, 0]
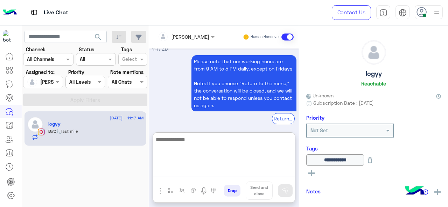
click at [176, 173] on textarea at bounding box center [224, 156] width 142 height 42
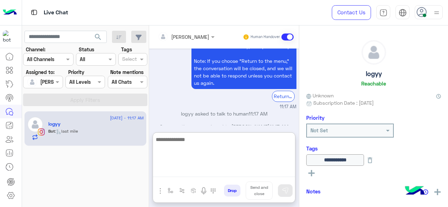
scroll to position [248, 0]
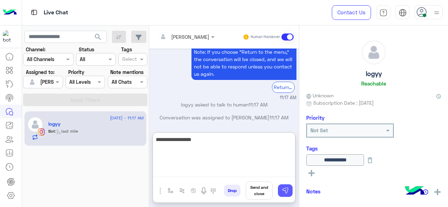
type textarea "**********"
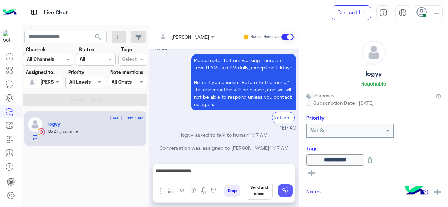
click at [287, 194] on img at bounding box center [285, 190] width 7 height 7
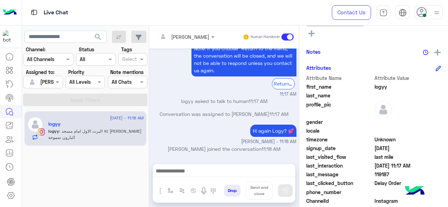
scroll to position [302, 0]
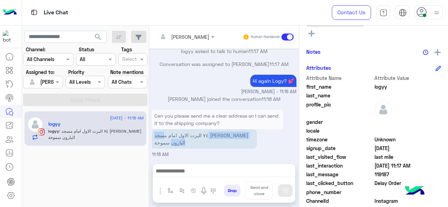
drag, startPoint x: 203, startPoint y: 138, endPoint x: 191, endPoint y: 144, distance: 13.3
click at [191, 144] on p "٧٤ البرت الاول امام مسجد علي ابن أبي طالب عمارات البارون سموحة" at bounding box center [204, 139] width 105 height 20
click at [154, 144] on p "٧٤ البرت الاول امام مسجد علي ابن أبي طالب عمارات البارون سموحة" at bounding box center [204, 139] width 105 height 20
drag, startPoint x: 154, startPoint y: 144, endPoint x: 162, endPoint y: 135, distance: 11.7
click at [162, 135] on p "٧٤ البرت الاول امام مسجد علي ابن أبي طالب عمارات البارون سموحة" at bounding box center [204, 139] width 105 height 20
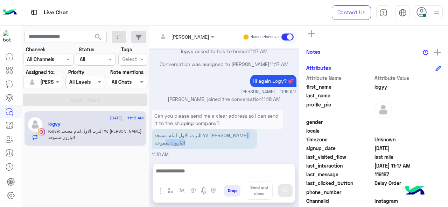
drag, startPoint x: 246, startPoint y: 135, endPoint x: 168, endPoint y: 143, distance: 77.6
click at [168, 143] on p "٧٤ البرت الاول امام مسجد علي ابن أبي طالب عمارات البارون سموحة" at bounding box center [204, 139] width 105 height 20
click at [181, 140] on p "٧٤ البرت الاول امام مسجد علي ابن أبي طالب عمارات البارون سموحة" at bounding box center [204, 139] width 105 height 20
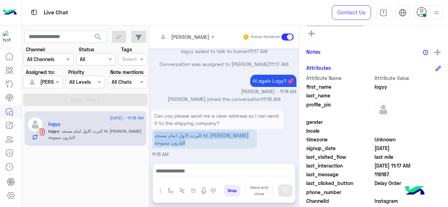
click at [181, 140] on p "٧٤ البرت الاول امام مسجد علي ابن أبي طالب عمارات البارون سموحة" at bounding box center [204, 139] width 105 height 20
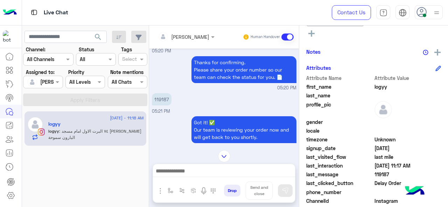
scroll to position [295, 0]
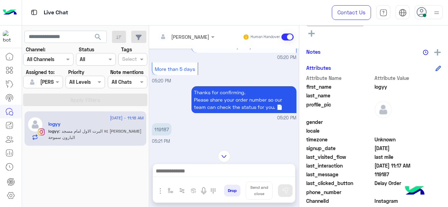
click at [163, 128] on p "119187" at bounding box center [162, 129] width 20 height 12
copy p "119187"
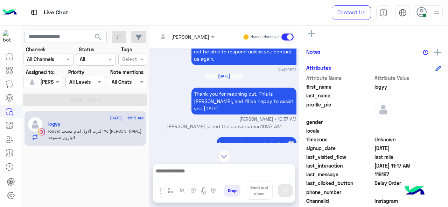
click at [229, 156] on img at bounding box center [224, 156] width 12 height 12
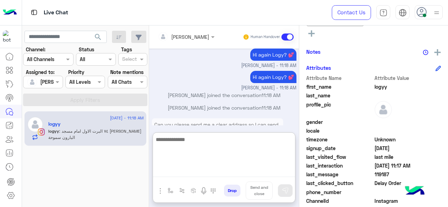
scroll to position [1083, 0]
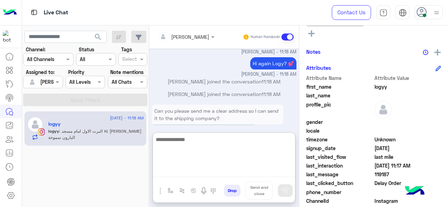
click at [214, 169] on textarea at bounding box center [224, 156] width 142 height 42
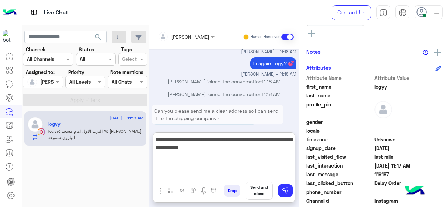
drag, startPoint x: 209, startPoint y: 148, endPoint x: 152, endPoint y: 139, distance: 57.0
click at [153, 139] on textarea "**********" at bounding box center [224, 156] width 142 height 42
paste textarea "**********"
click at [286, 150] on textarea "**********" at bounding box center [224, 156] width 142 height 42
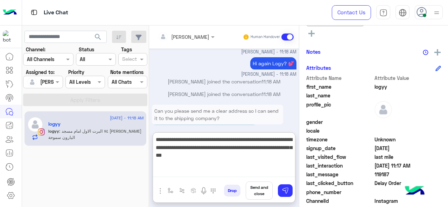
click at [285, 148] on textarea "**********" at bounding box center [224, 156] width 142 height 42
click at [244, 157] on textarea "**********" at bounding box center [224, 156] width 142 height 42
type textarea "**********"
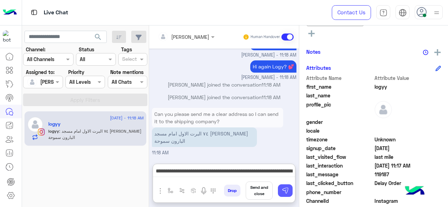
click at [286, 189] on img at bounding box center [285, 190] width 7 height 7
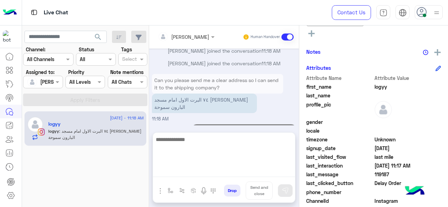
click at [209, 171] on textarea at bounding box center [224, 156] width 142 height 42
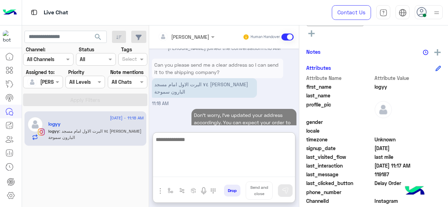
scroll to position [1138, 0]
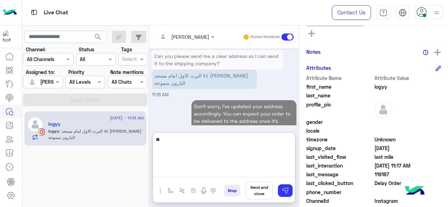
type textarea "*"
type textarea "**********"
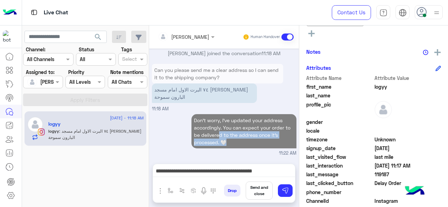
scroll to position [1114, 0]
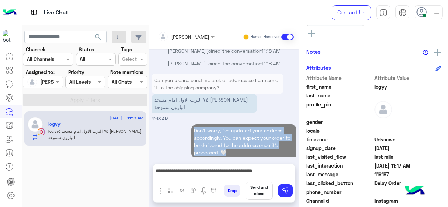
drag, startPoint x: 224, startPoint y: 121, endPoint x: 191, endPoint y: 123, distance: 33.0
click at [191, 125] on p "Don't worry, I've updated your address accordingly. You can expect your order t…" at bounding box center [243, 142] width 105 height 34
copy p "Don't worry, I've updated your address accordingly. You can expect your order t…"
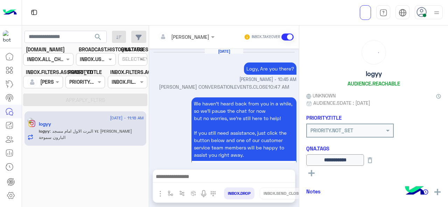
scroll to position [232, 0]
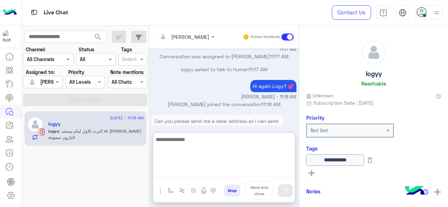
click at [194, 171] on textarea at bounding box center [224, 156] width 142 height 42
paste textarea "**********"
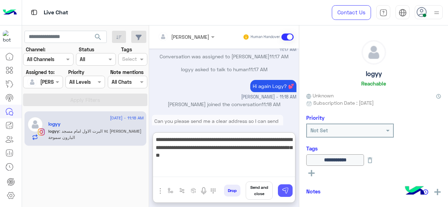
type textarea "**********"
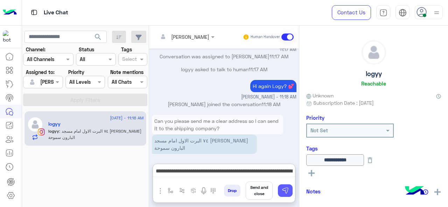
click at [283, 193] on img at bounding box center [285, 190] width 7 height 7
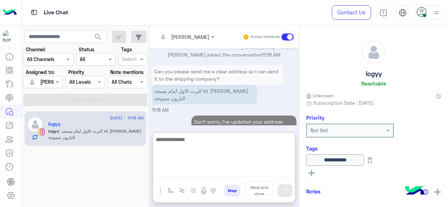
click at [207, 172] on textarea at bounding box center [224, 156] width 142 height 42
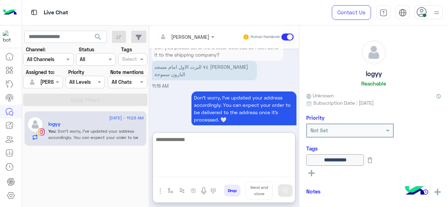
scroll to position [313, 0]
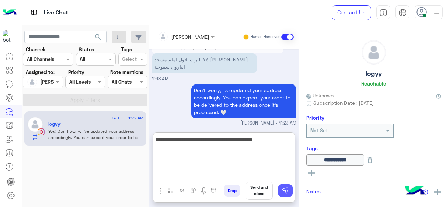
type textarea "**********"
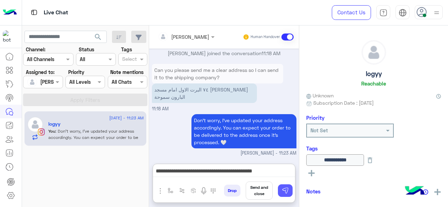
click at [288, 194] on img at bounding box center [285, 190] width 7 height 7
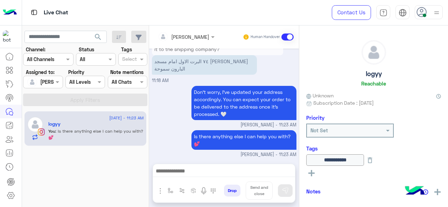
scroll to position [334, 0]
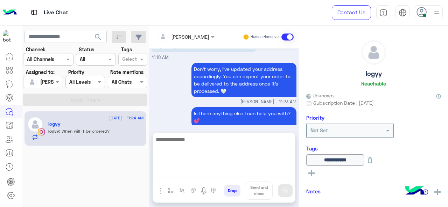
click at [189, 172] on textarea at bounding box center [224, 156] width 142 height 42
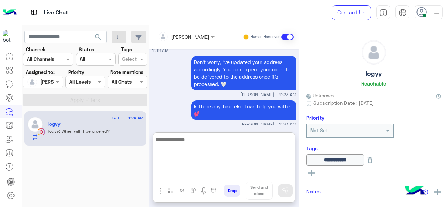
scroll to position [366, 0]
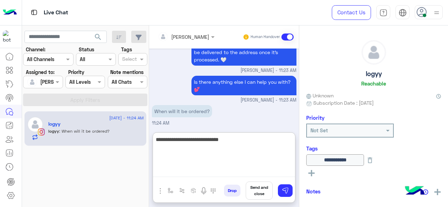
click at [169, 142] on textarea "**********" at bounding box center [224, 156] width 142 height 42
click at [164, 140] on textarea "**********" at bounding box center [224, 156] width 142 height 42
click at [219, 141] on textarea "**********" at bounding box center [224, 156] width 142 height 42
type textarea "**********"
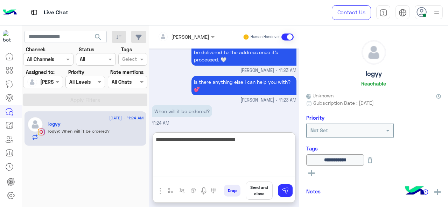
click at [239, 139] on textarea "**********" at bounding box center [224, 156] width 142 height 42
paste textarea "**********"
type textarea "**********"
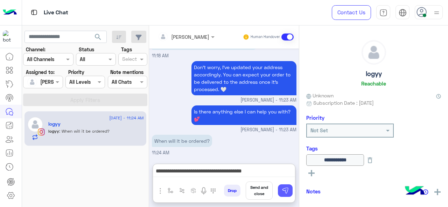
click at [285, 191] on img at bounding box center [285, 190] width 7 height 7
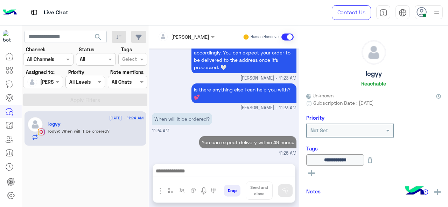
scroll to position [357, 0]
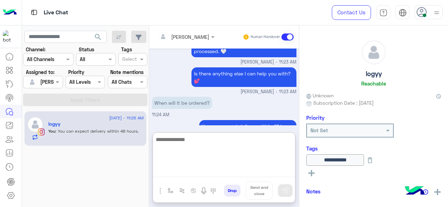
click at [199, 173] on textarea at bounding box center [224, 156] width 142 height 42
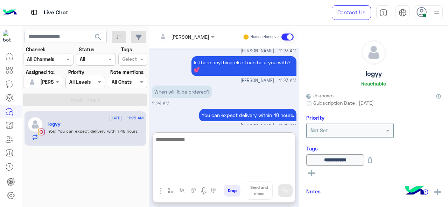
scroll to position [388, 0]
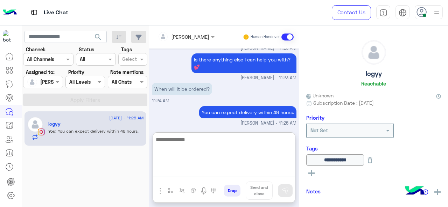
click at [192, 147] on textarea at bounding box center [224, 156] width 142 height 42
paste textarea "**********"
type textarea "**********"
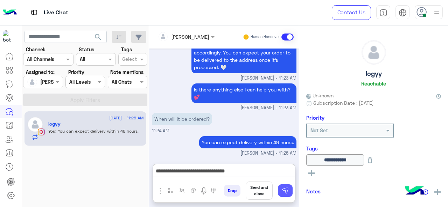
click at [285, 193] on img at bounding box center [285, 190] width 7 height 7
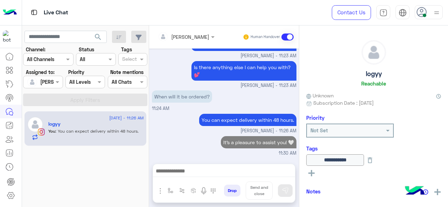
scroll to position [379, 0]
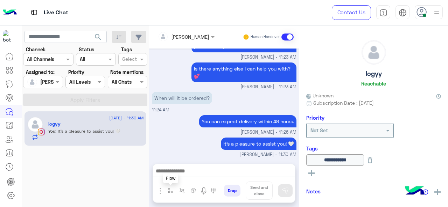
click at [170, 193] on img "button" at bounding box center [171, 191] width 6 height 6
click at [187, 177] on input "text" at bounding box center [183, 176] width 29 height 8
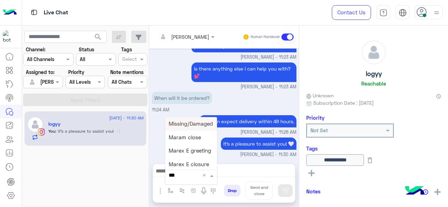
type input "****"
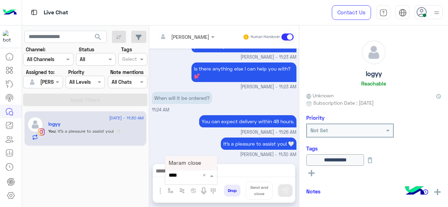
click at [189, 166] on span "Maram close" at bounding box center [185, 163] width 32 height 6
type textarea "**********"
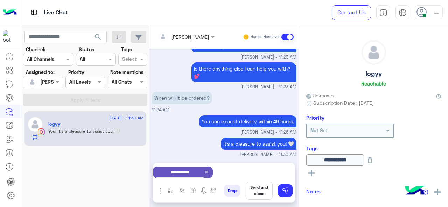
scroll to position [380, 0]
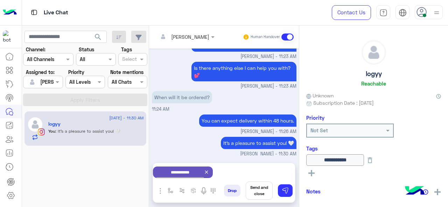
click at [256, 192] on button "Send and close" at bounding box center [259, 191] width 27 height 18
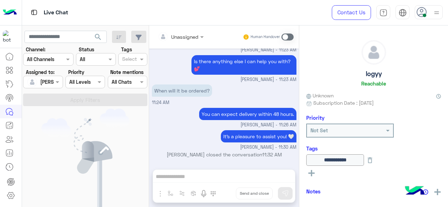
scroll to position [473, 0]
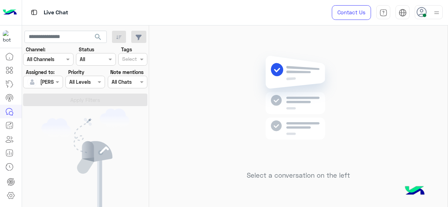
click at [437, 17] on div at bounding box center [436, 12] width 9 height 13
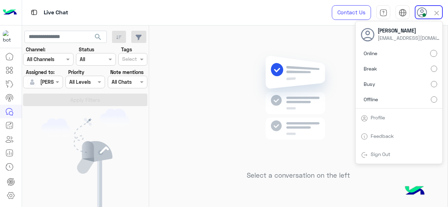
click at [369, 69] on span "Break" at bounding box center [369, 68] width 13 height 7
click at [403, 57] on label "Online" at bounding box center [399, 53] width 76 height 13
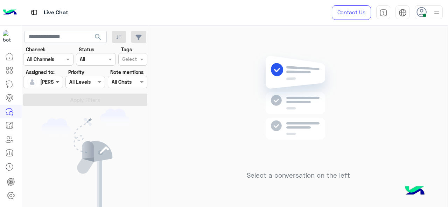
click at [59, 81] on span at bounding box center [58, 81] width 9 height 7
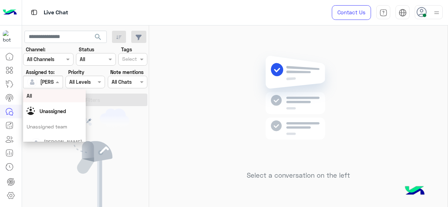
click at [60, 100] on div "All" at bounding box center [55, 95] width 56 height 7
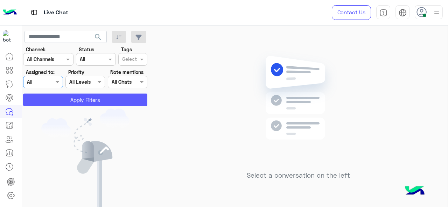
click at [79, 100] on button "Apply Filters" at bounding box center [85, 100] width 124 height 13
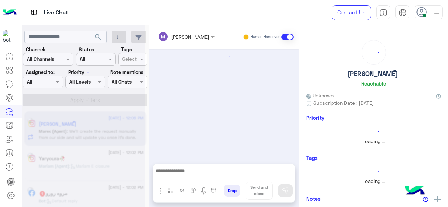
scroll to position [256, 0]
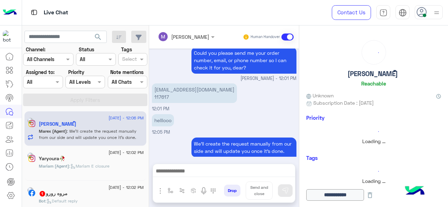
click at [141, 60] on span at bounding box center [142, 59] width 9 height 7
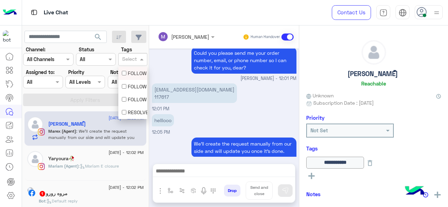
click at [136, 74] on div "FOLLOW UP J" at bounding box center [133, 73] width 22 height 7
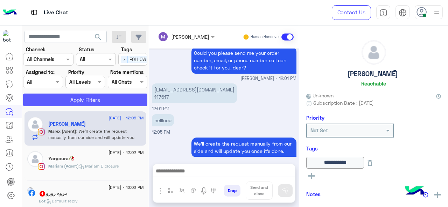
click at [105, 98] on button "Apply Filters" at bounding box center [85, 100] width 124 height 13
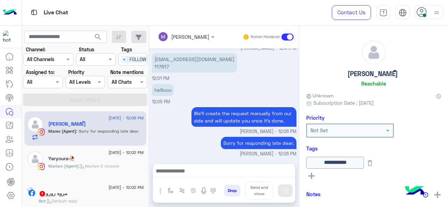
scroll to position [309, 0]
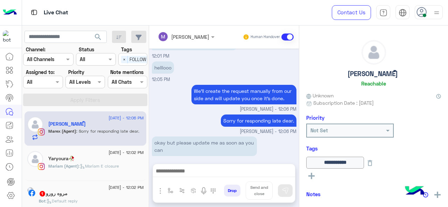
click at [138, 59] on span "FOLLOW UP J" at bounding box center [143, 59] width 31 height 7
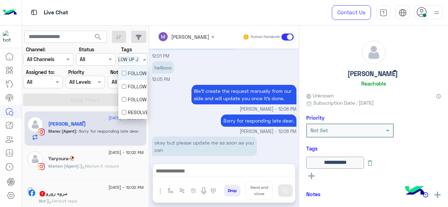
click at [135, 62] on span "FOLLOW UP J" at bounding box center [124, 59] width 31 height 7
click at [134, 77] on div "FOLLOW UP J" at bounding box center [133, 73] width 22 height 7
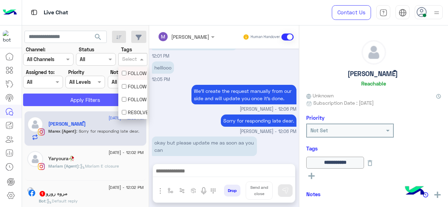
click at [104, 94] on button "Apply Filters" at bounding box center [85, 100] width 124 height 13
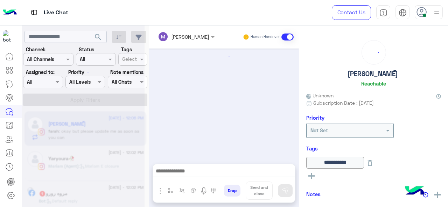
scroll to position [171, 0]
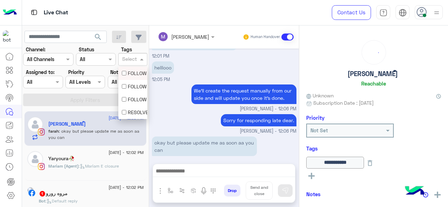
click at [141, 59] on span at bounding box center [142, 59] width 9 height 7
click at [136, 75] on div "FOLLOW UP J" at bounding box center [133, 73] width 22 height 7
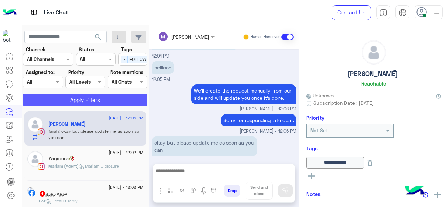
click at [107, 99] on button "Apply Filters" at bounding box center [85, 100] width 124 height 13
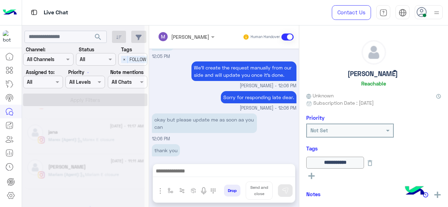
scroll to position [627, 0]
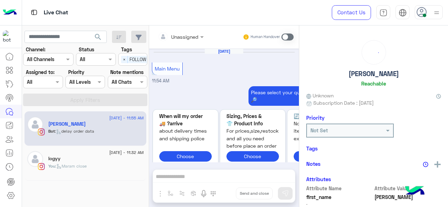
scroll to position [369, 0]
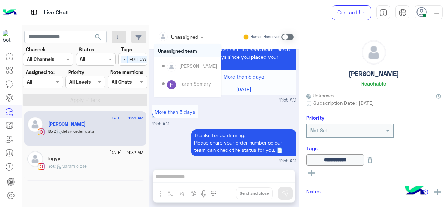
click at [191, 37] on div at bounding box center [180, 37] width 53 height 8
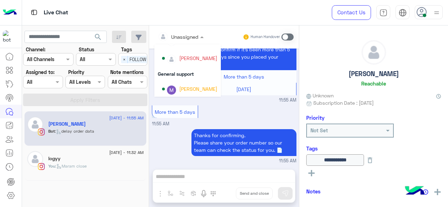
scroll to position [105, 0]
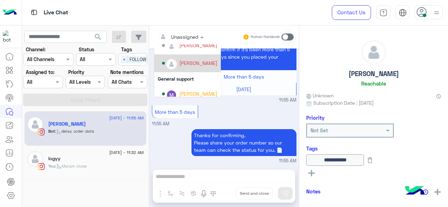
click at [188, 62] on div "[PERSON_NAME]" at bounding box center [198, 62] width 38 height 7
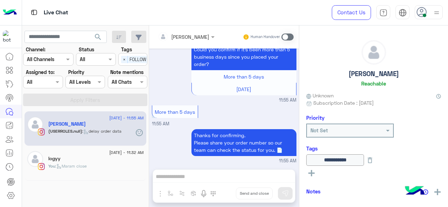
scroll to position [382, 0]
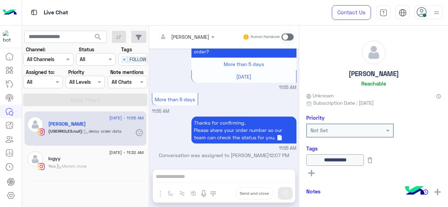
click at [47, 85] on div at bounding box center [42, 82] width 39 height 8
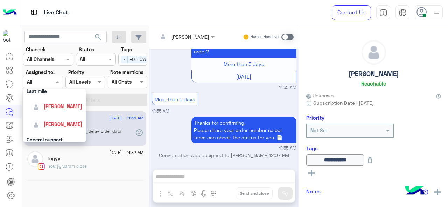
scroll to position [105, 0]
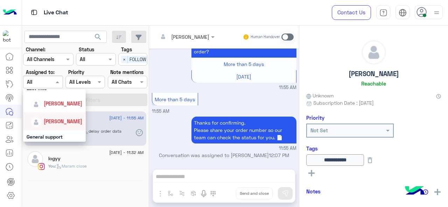
click at [60, 123] on span "[PERSON_NAME]" at bounding box center [63, 122] width 38 height 6
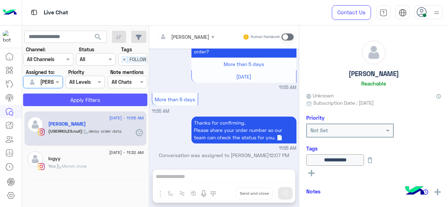
click at [81, 98] on button "Apply Filters" at bounding box center [85, 100] width 124 height 13
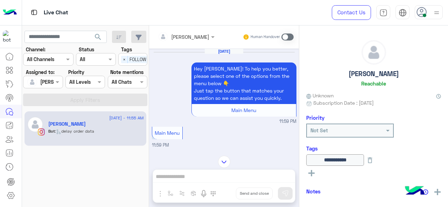
scroll to position [483, 0]
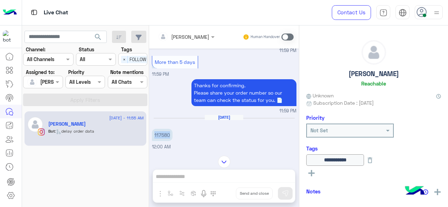
click at [166, 133] on p "117580" at bounding box center [162, 135] width 21 height 12
copy p "117580"
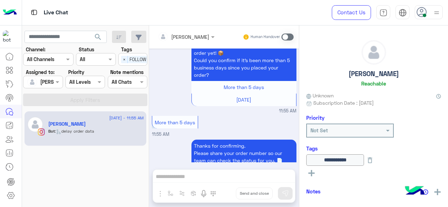
scroll to position [1605, 0]
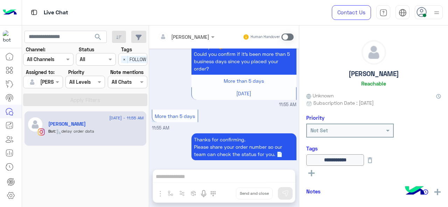
click at [290, 38] on span at bounding box center [287, 37] width 12 height 7
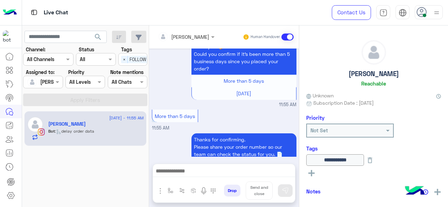
scroll to position [1623, 0]
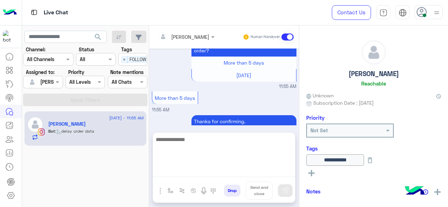
click at [193, 169] on textarea at bounding box center [224, 156] width 142 height 42
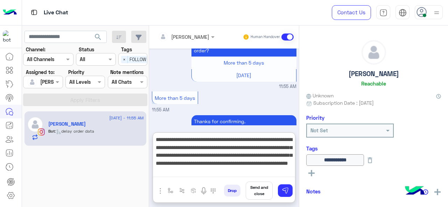
paste textarea "********"
drag, startPoint x: 155, startPoint y: 157, endPoint x: 204, endPoint y: 176, distance: 52.2
click at [204, 176] on textarea "**********" at bounding box center [224, 156] width 142 height 42
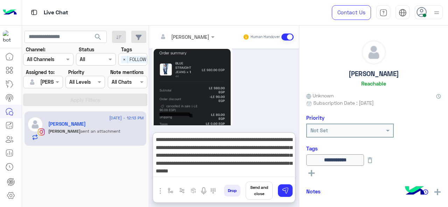
type textarea "**********"
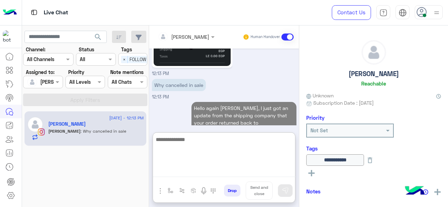
scroll to position [1847, 0]
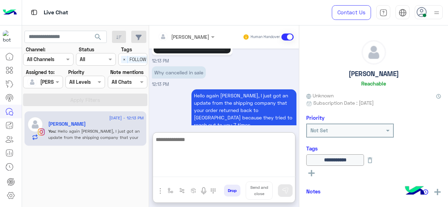
paste textarea "**********"
type textarea "**********"
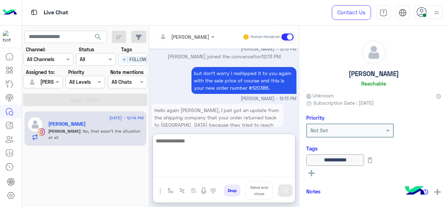
scroll to position [1934, 0]
click at [185, 142] on textarea at bounding box center [224, 156] width 142 height 42
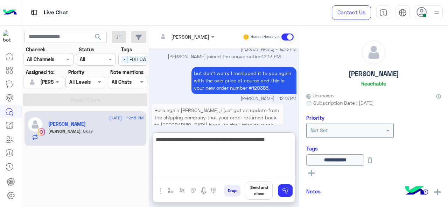
scroll to position [1983, 0]
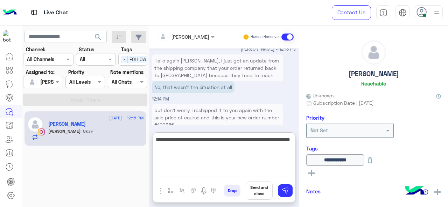
type textarea "**********"
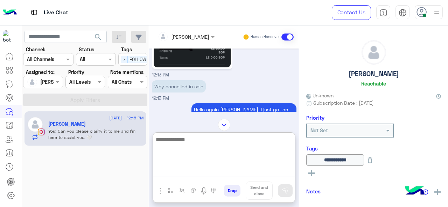
scroll to position [2013, 0]
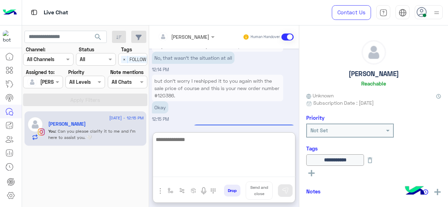
click at [198, 146] on textarea at bounding box center [224, 156] width 142 height 42
type textarea "**********"
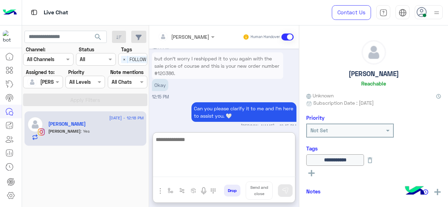
scroll to position [2058, 0]
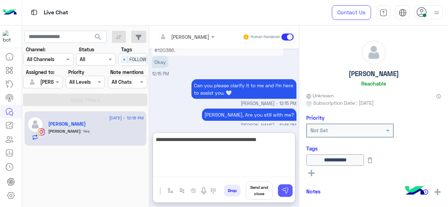
type textarea "**********"
click at [283, 192] on img at bounding box center [285, 190] width 7 height 7
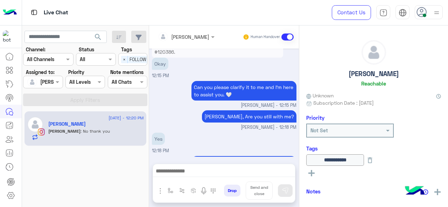
scroll to position [2079, 0]
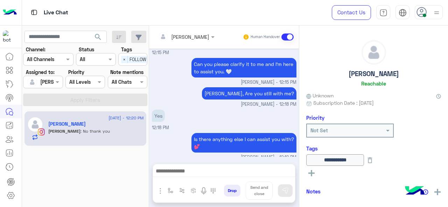
click at [186, 172] on textarea at bounding box center [224, 172] width 142 height 10
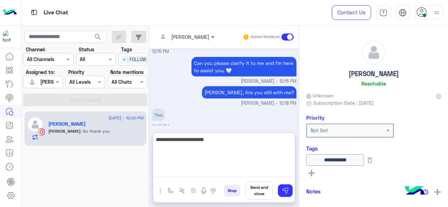
paste textarea "**********"
type textarea "**********"
click at [283, 191] on img at bounding box center [285, 190] width 7 height 7
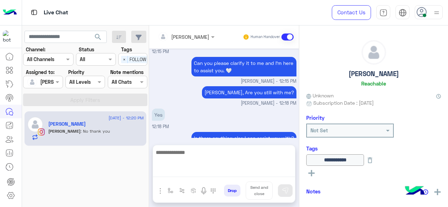
scroll to position [2109, 0]
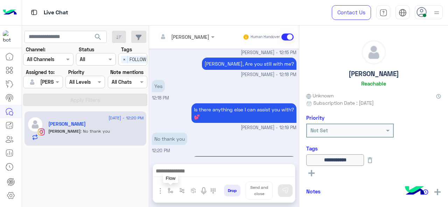
click at [168, 194] on button "button" at bounding box center [171, 191] width 12 height 12
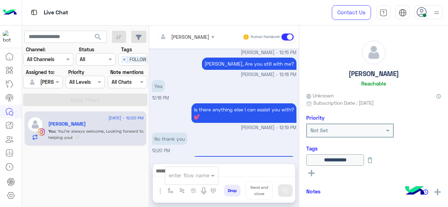
click at [182, 179] on input "text" at bounding box center [183, 176] width 29 height 8
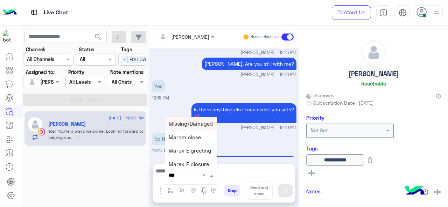
type input "****"
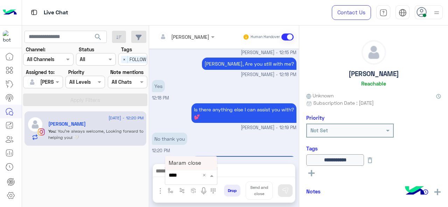
click at [206, 159] on div "Maram close" at bounding box center [191, 163] width 52 height 14
type textarea "**********"
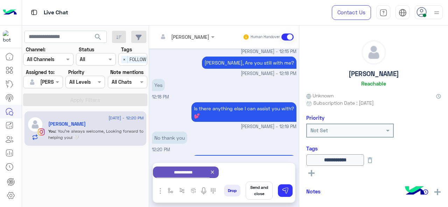
click at [259, 193] on button "Send and close" at bounding box center [259, 191] width 27 height 18
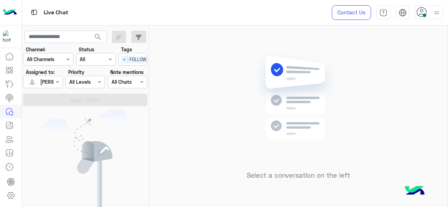
scroll to position [0, 19]
click at [120, 60] on div "Select × FOLLOW UP J" at bounding box center [121, 59] width 43 height 11
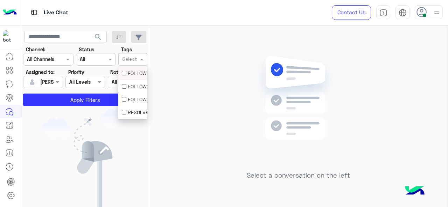
scroll to position [0, 0]
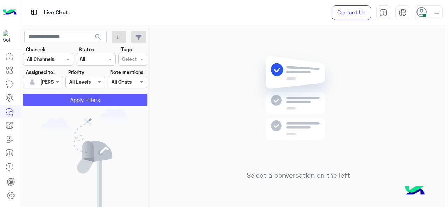
click at [84, 101] on button "Apply Filters" at bounding box center [85, 100] width 124 height 13
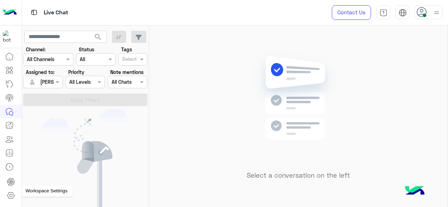
click at [14, 194] on icon at bounding box center [11, 196] width 8 height 8
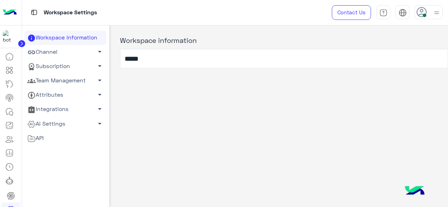
click at [58, 85] on link "Team Management arrow_drop_down" at bounding box center [65, 81] width 82 height 14
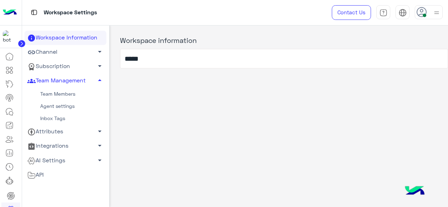
click at [61, 122] on link "Inbox Tags" at bounding box center [65, 119] width 82 height 12
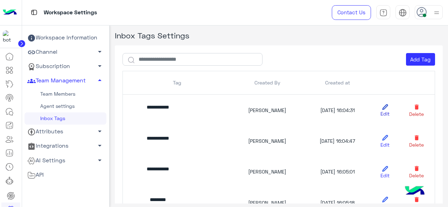
click at [376, 110] on link "Edit" at bounding box center [385, 110] width 19 height 15
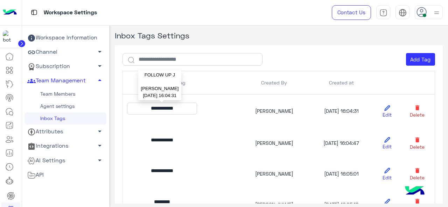
click at [192, 112] on p "**********" at bounding box center [162, 109] width 70 height 12
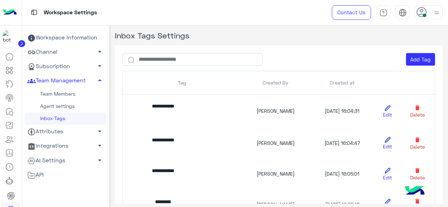
click at [384, 143] on link "Edit" at bounding box center [387, 143] width 17 height 15
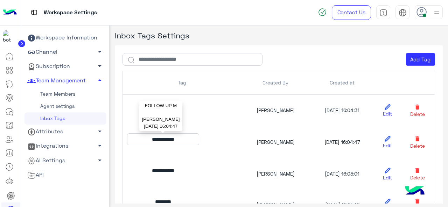
click at [178, 139] on p "**********" at bounding box center [163, 140] width 72 height 12
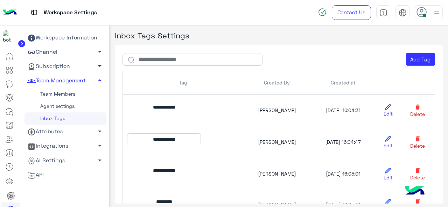
scroll to position [35, 0]
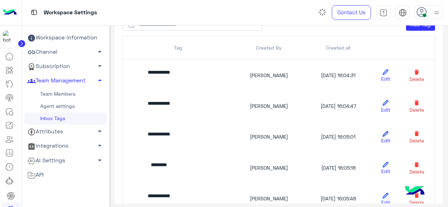
click at [382, 137] on link "Edit" at bounding box center [385, 137] width 19 height 15
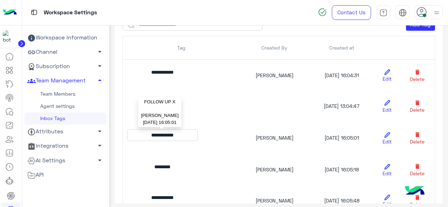
click at [179, 137] on p "**********" at bounding box center [162, 135] width 71 height 12
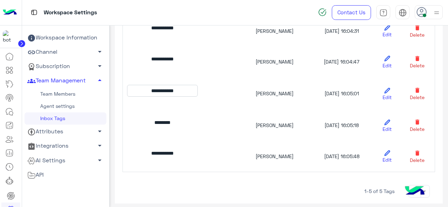
scroll to position [105, 0]
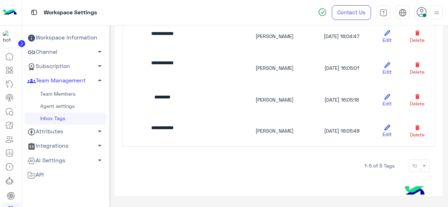
click at [379, 133] on link "Edit" at bounding box center [386, 130] width 17 height 15
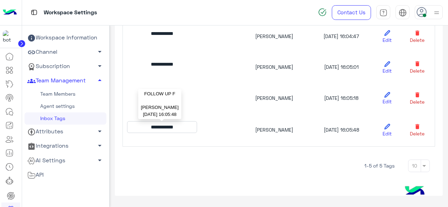
click at [187, 128] on p "**********" at bounding box center [162, 127] width 70 height 12
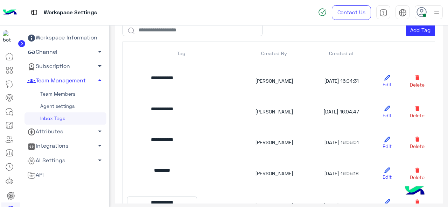
scroll to position [0, 0]
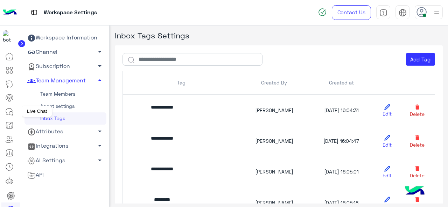
click at [12, 112] on icon at bounding box center [9, 112] width 8 height 8
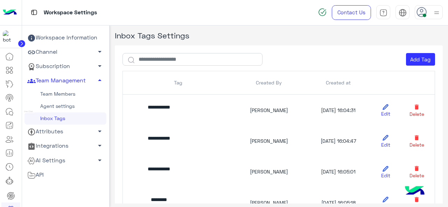
click at [8, 109] on icon at bounding box center [9, 112] width 8 height 8
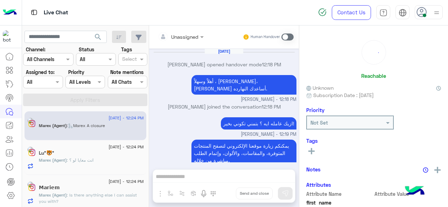
scroll to position [178, 0]
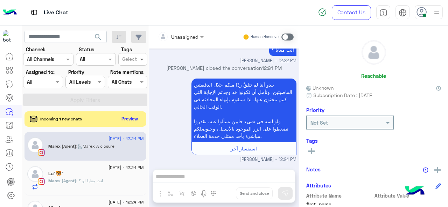
click at [145, 56] on span at bounding box center [142, 59] width 9 height 7
click at [171, 77] on div "يبدو أننا لم نتلقَّ ردًا منكم خلال الدقيقتين الماضيتين، ونأمل أن تكونوا قد وجدت…" at bounding box center [224, 120] width 144 height 86
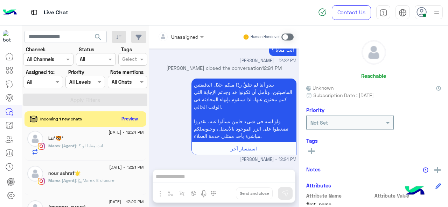
scroll to position [76, 0]
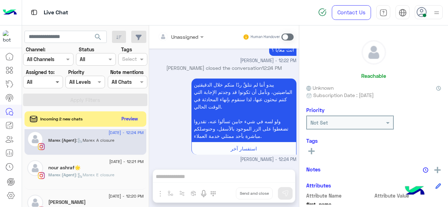
click at [57, 82] on span at bounding box center [58, 81] width 9 height 7
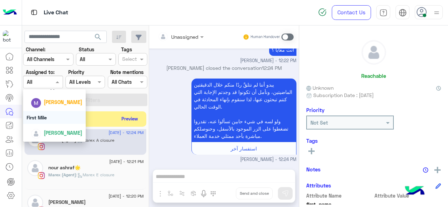
scroll to position [120, 0]
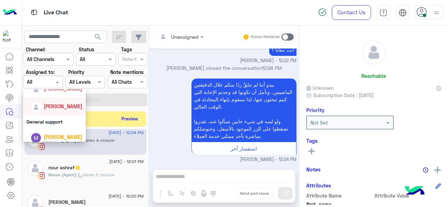
click at [60, 110] on div "[PERSON_NAME]" at bounding box center [63, 106] width 38 height 7
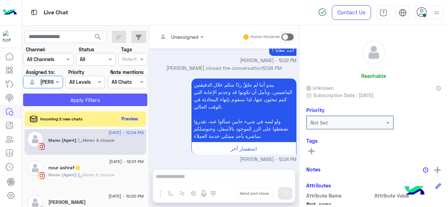
click at [83, 101] on button "Apply Filters" at bounding box center [85, 100] width 124 height 13
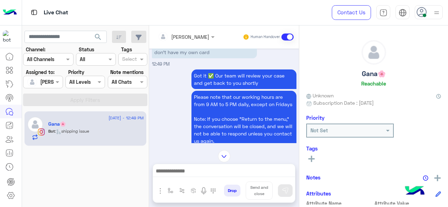
scroll to position [186, 0]
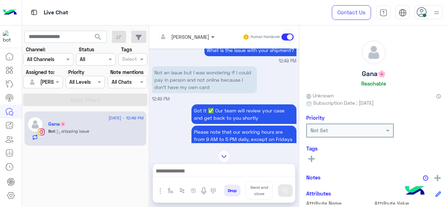
click at [209, 40] on span at bounding box center [213, 36] width 9 height 7
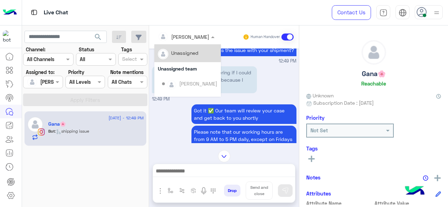
click at [264, 86] on div "Not an issue but I was wondering if I could pay in person and not online becaus…" at bounding box center [224, 84] width 144 height 38
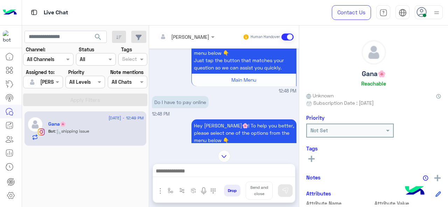
scroll to position [15, 0]
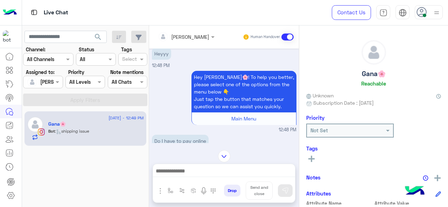
click at [194, 37] on div at bounding box center [186, 37] width 64 height 8
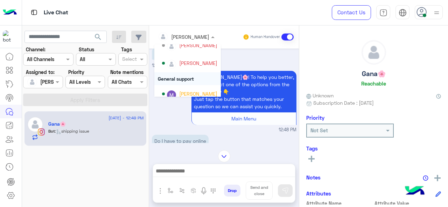
scroll to position [140, 0]
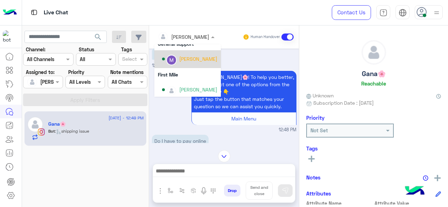
click at [193, 65] on div "[PERSON_NAME]" at bounding box center [187, 59] width 66 height 18
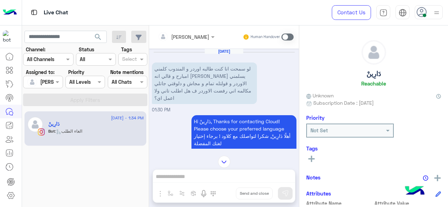
click at [288, 38] on span at bounding box center [287, 37] width 12 height 7
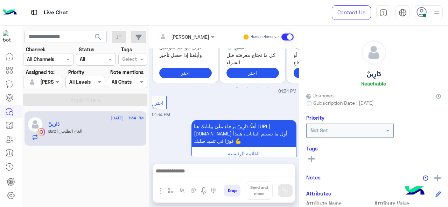
scroll to position [740, 0]
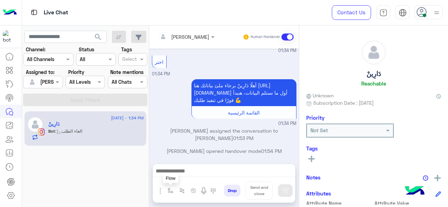
click at [168, 190] on img "button" at bounding box center [171, 191] width 6 height 6
click at [194, 174] on input "text" at bounding box center [183, 176] width 29 height 8
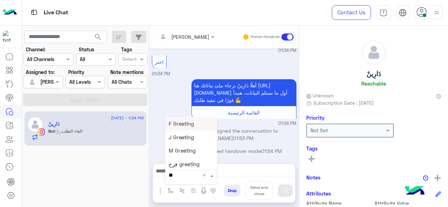
type input "***"
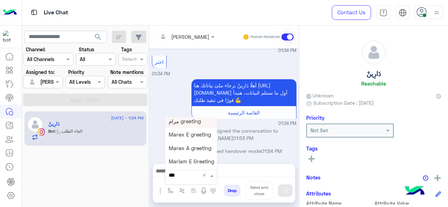
click at [199, 123] on span "مرام greeting" at bounding box center [185, 121] width 32 height 6
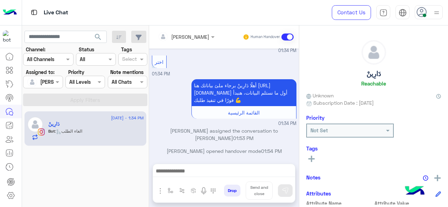
type textarea "**********"
click at [286, 191] on img at bounding box center [285, 190] width 7 height 7
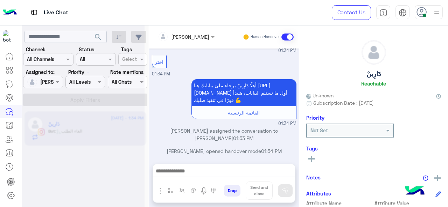
scroll to position [0, 0]
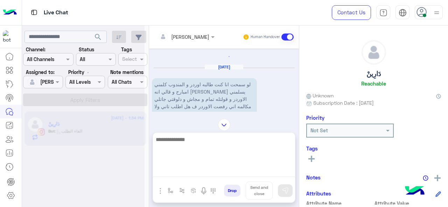
click at [193, 171] on textarea at bounding box center [224, 156] width 142 height 42
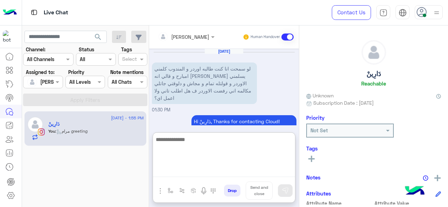
scroll to position [820, 0]
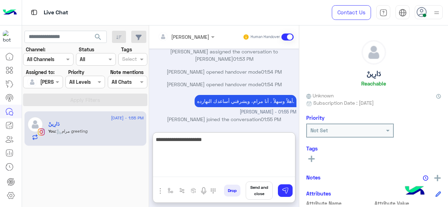
type textarea "**********"
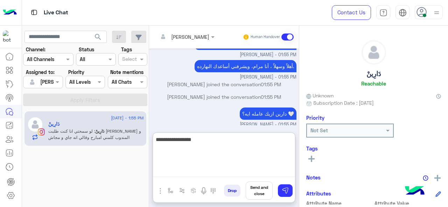
scroll to position [908, 0]
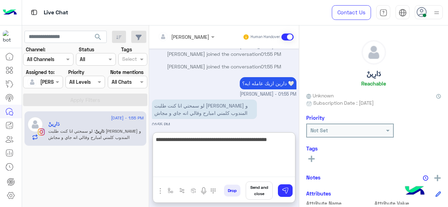
type textarea "**********"
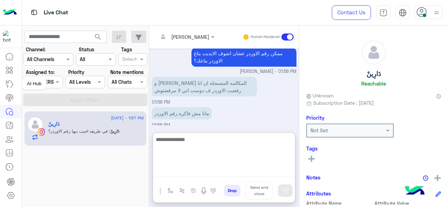
scroll to position [1014, 0]
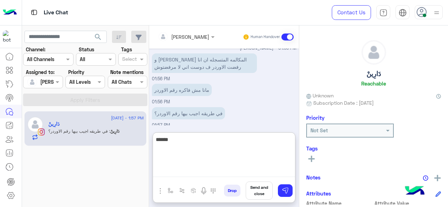
type textarea "*******"
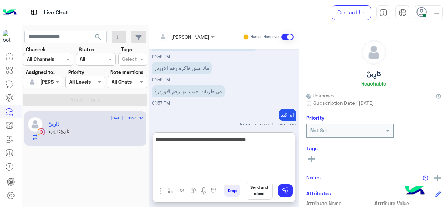
scroll to position [1060, 0]
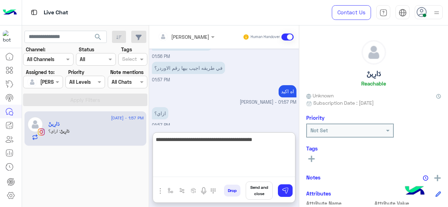
type textarea "**********"
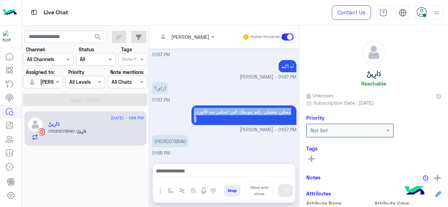
scroll to position [1081, 0]
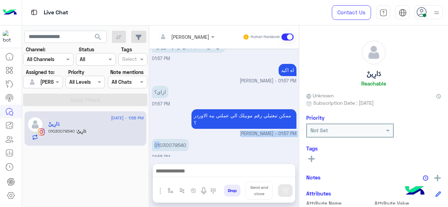
drag, startPoint x: 186, startPoint y: 109, endPoint x: 160, endPoint y: 141, distance: 41.2
click at [160, 141] on p "01030079540" at bounding box center [170, 145] width 37 height 12
click at [159, 141] on p "01030079540" at bounding box center [170, 145] width 37 height 12
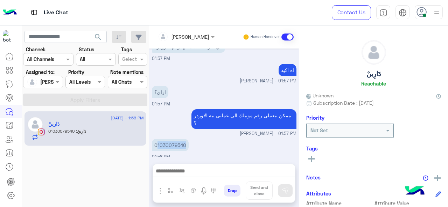
drag, startPoint x: 156, startPoint y: 142, endPoint x: 184, endPoint y: 140, distance: 28.8
click at [184, 140] on p "01030079540" at bounding box center [170, 145] width 37 height 12
copy p "1030079540"
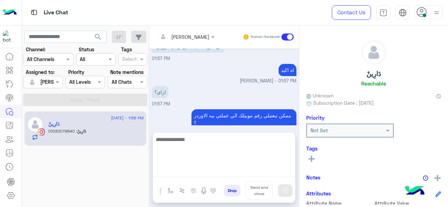
click at [212, 167] on textarea at bounding box center [224, 156] width 142 height 42
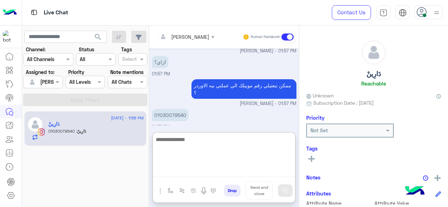
scroll to position [1113, 0]
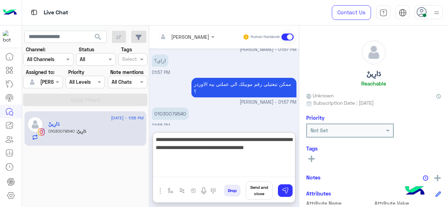
type textarea "**********"
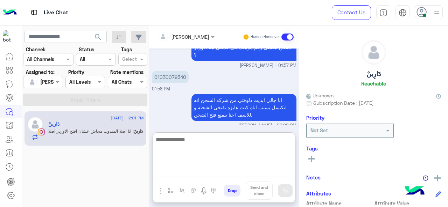
scroll to position [1173, 0]
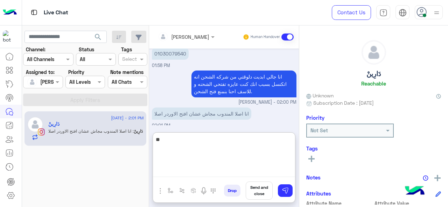
type textarea "*"
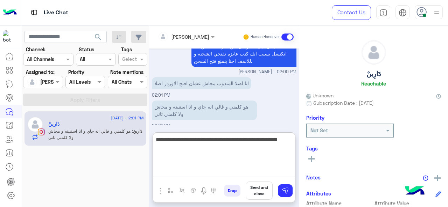
type textarea "**********"
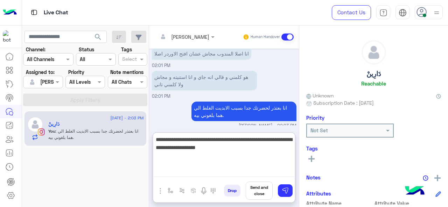
type textarea "**********"
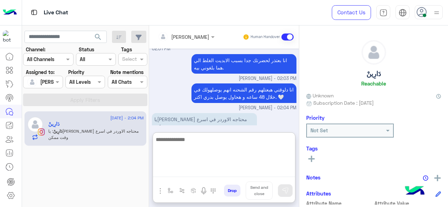
scroll to position [1286, 0]
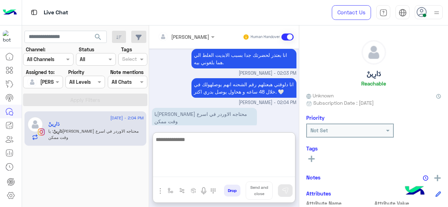
click at [205, 137] on textarea at bounding box center [224, 156] width 142 height 42
type textarea "*"
type textarea "**********"
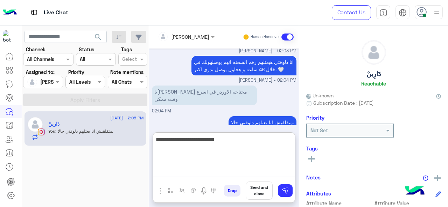
type textarea "**********"
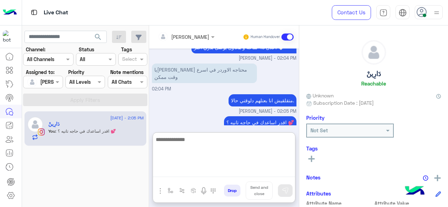
scroll to position [1354, 0]
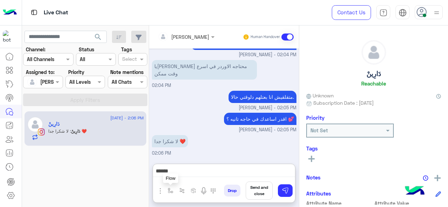
click at [169, 188] on button "button" at bounding box center [171, 191] width 12 height 12
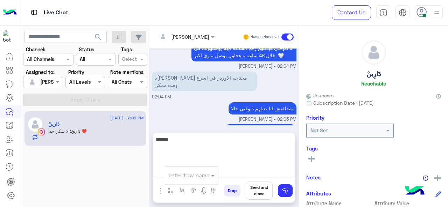
click at [264, 175] on textarea "*****" at bounding box center [224, 156] width 142 height 42
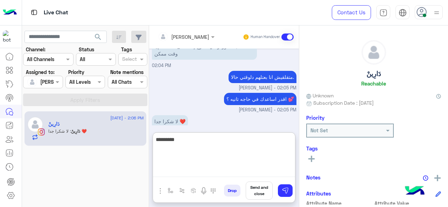
click at [278, 141] on textarea "*********" at bounding box center [224, 156] width 142 height 42
type textarea "*********"
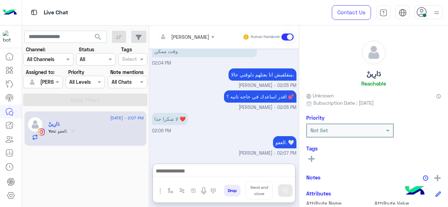
click at [307, 158] on button at bounding box center [311, 159] width 10 height 8
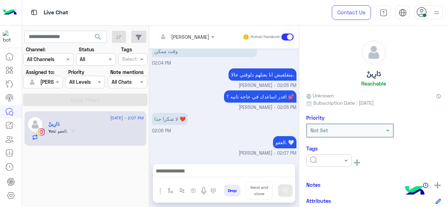
scroll to position [1345, 0]
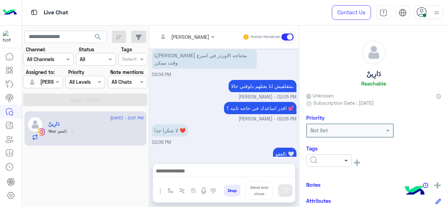
click at [349, 162] on span at bounding box center [346, 160] width 9 height 7
click at [321, 113] on div "J FOLLOW UP" at bounding box center [328, 108] width 45 height 13
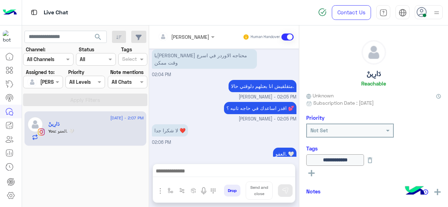
click at [379, 144] on div "**********" at bounding box center [373, 115] width 149 height 179
click at [170, 192] on img "button" at bounding box center [171, 191] width 6 height 6
click at [180, 174] on input "text" at bounding box center [183, 176] width 29 height 8
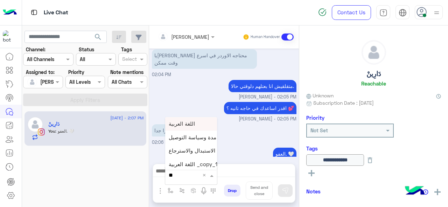
type input "*"
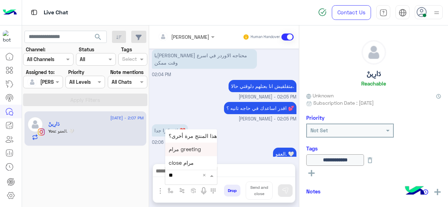
type input "***"
click at [185, 163] on span "close مرام" at bounding box center [181, 163] width 25 height 6
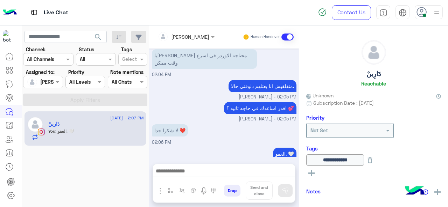
type textarea "**********"
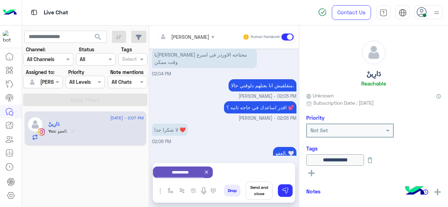
click at [259, 189] on button "Send and close" at bounding box center [259, 191] width 27 height 18
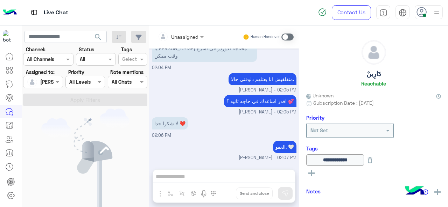
scroll to position [1431, 0]
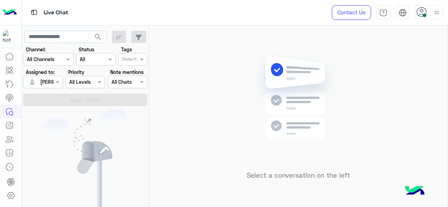
click at [437, 11] on img at bounding box center [436, 12] width 9 height 9
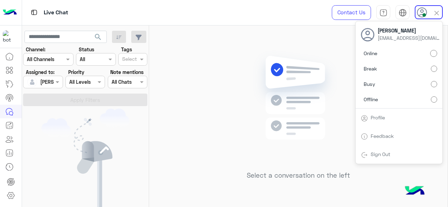
click at [381, 67] on label "Break" at bounding box center [399, 69] width 76 height 13
click at [381, 55] on label "Online" at bounding box center [399, 53] width 76 height 13
click at [223, 129] on div "Select a conversation on the left" at bounding box center [298, 118] width 298 height 185
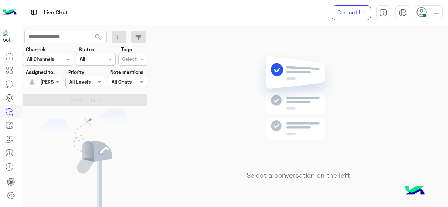
drag, startPoint x: 444, startPoint y: 63, endPoint x: 437, endPoint y: 12, distance: 50.9
click at [437, 12] on img at bounding box center [436, 12] width 9 height 9
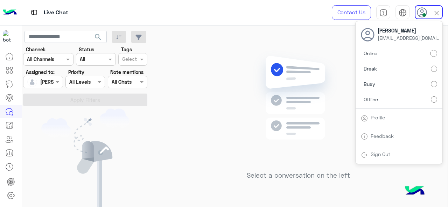
click at [383, 88] on label "Busy" at bounding box center [399, 84] width 76 height 13
